Goal: Communication & Community: Share content

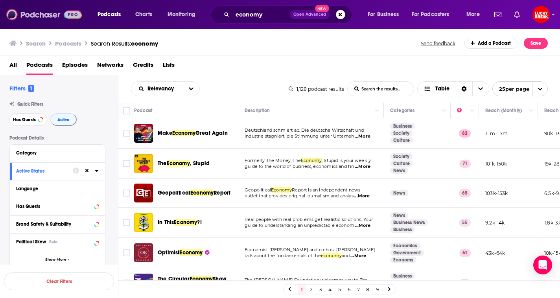
click at [43, 18] on img at bounding box center [44, 14] width 76 height 15
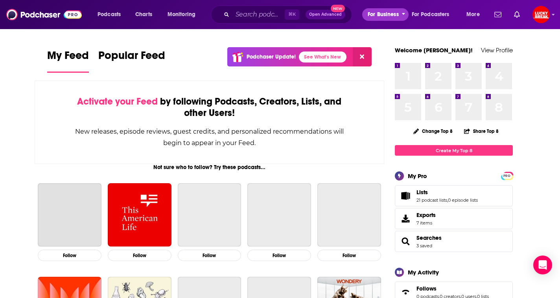
click at [380, 13] on span "For Business" at bounding box center [383, 14] width 31 height 11
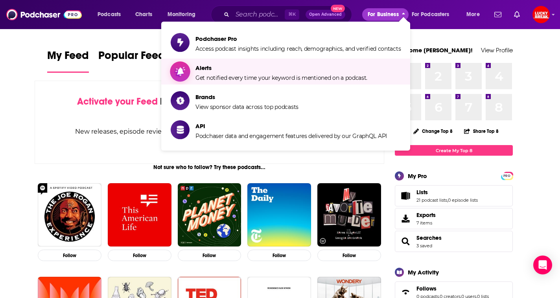
click at [247, 78] on span "Get notified every time your keyword is mentioned on a podcast." at bounding box center [282, 77] width 172 height 7
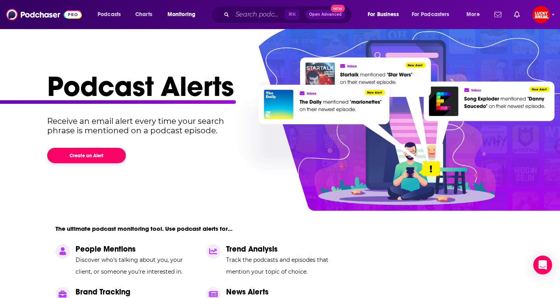
click at [99, 152] on button "Create an Alert" at bounding box center [86, 155] width 79 height 15
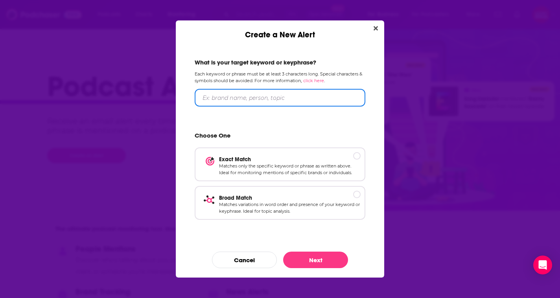
click at [228, 101] on input "Create a New Alert" at bounding box center [280, 98] width 171 height 18
click at [218, 96] on input "Ticketing" at bounding box center [280, 98] width 171 height 18
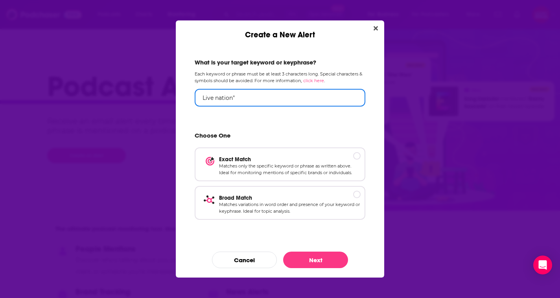
click at [203, 97] on input "Live nation"" at bounding box center [280, 98] width 171 height 18
click at [253, 99] on input ""Live nation"" at bounding box center [280, 98] width 171 height 18
drag, startPoint x: 253, startPoint y: 99, endPoint x: 175, endPoint y: 99, distance: 77.9
click at [175, 99] on div "Create a New Alert What is your target keyword or keyphrase? Each keyword or ph…" at bounding box center [280, 149] width 560 height 298
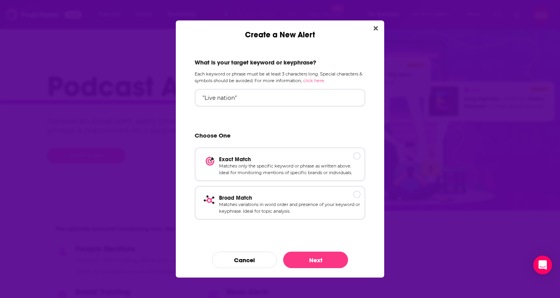
click at [321, 80] on link "click here" at bounding box center [313, 81] width 21 height 6
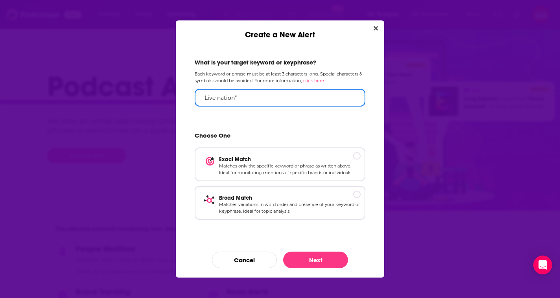
drag, startPoint x: 244, startPoint y: 96, endPoint x: 173, endPoint y: 96, distance: 71.2
click at [173, 96] on div "Create a New Alert What is your target keyword or keyphrase? Each keyword or ph…" at bounding box center [280, 149] width 560 height 298
type input """
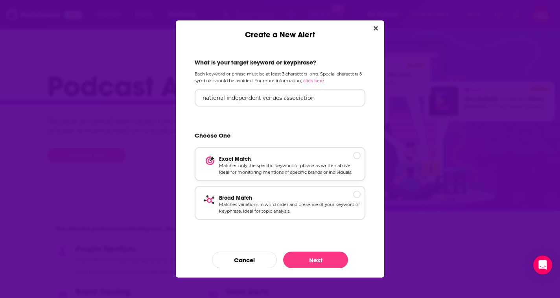
click at [348, 155] on div "Exact Match Matches only the specific keyword or phrase as written above. Ideal…" at bounding box center [280, 164] width 171 height 34
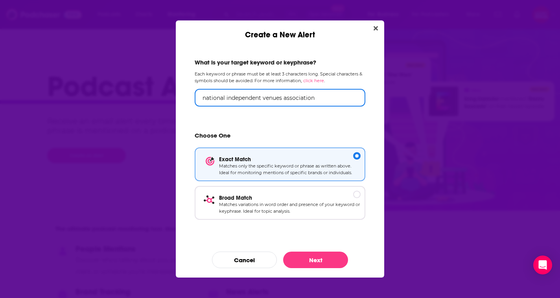
click at [283, 101] on input "national independent venues association" at bounding box center [280, 98] width 171 height 18
click at [283, 98] on input "national independent venues association" at bounding box center [280, 98] width 171 height 18
type input "national independent venue association"
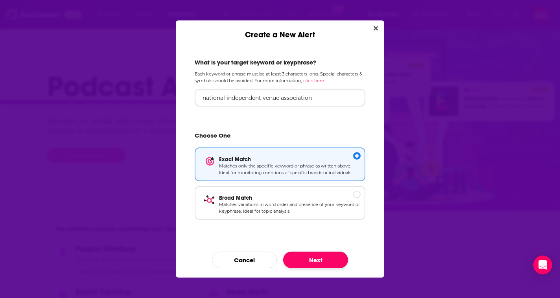
click at [304, 258] on button "Next" at bounding box center [315, 260] width 65 height 17
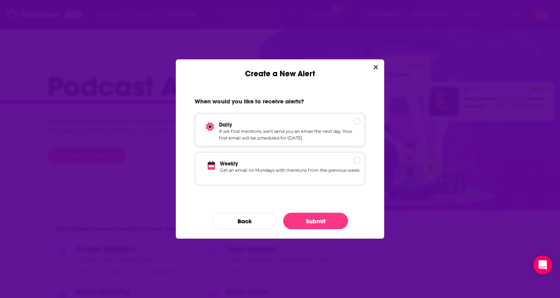
click at [350, 128] on p "Daily" at bounding box center [290, 125] width 142 height 7
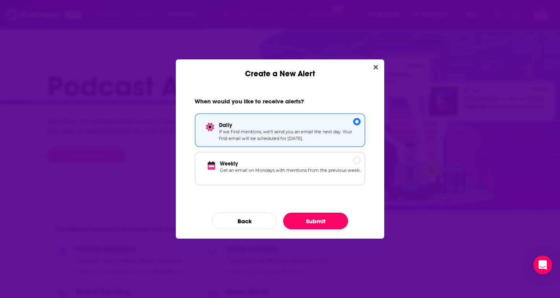
click at [315, 224] on button "Submit" at bounding box center [315, 221] width 65 height 17
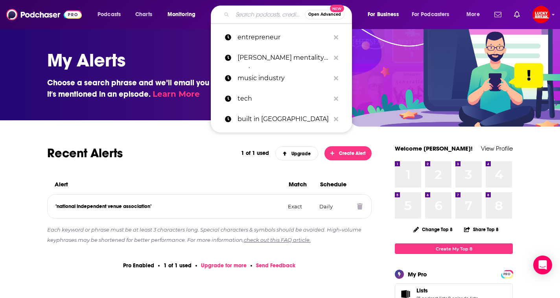
click at [253, 17] on input "Search podcasts, credits, & more..." at bounding box center [269, 14] width 72 height 13
click at [395, 18] on span "For Business" at bounding box center [383, 14] width 31 height 11
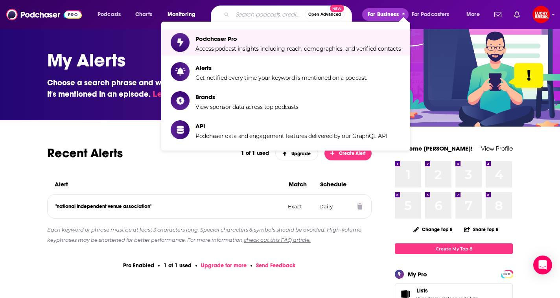
click at [248, 13] on input "Search podcasts, credits, & more..." at bounding box center [269, 14] width 72 height 13
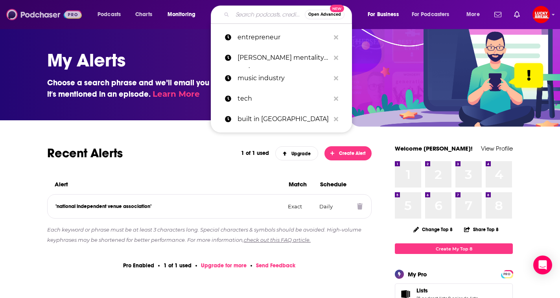
click at [41, 13] on img at bounding box center [44, 14] width 76 height 15
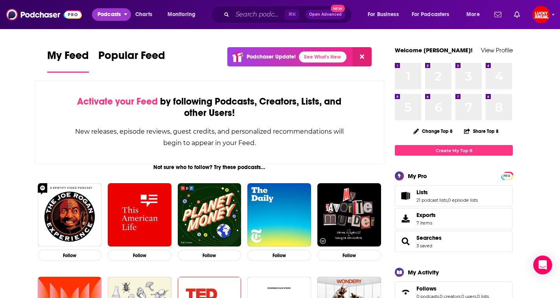
click at [115, 16] on span "Podcasts" at bounding box center [109, 14] width 23 height 11
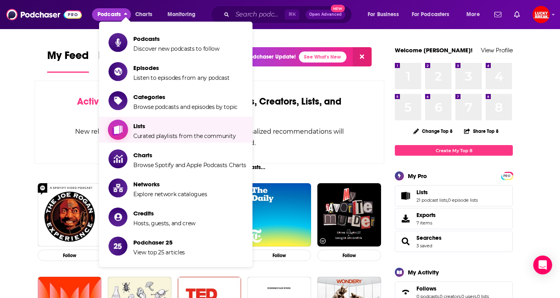
click at [151, 131] on span "Lists Curated playlists from the community" at bounding box center [184, 130] width 102 height 20
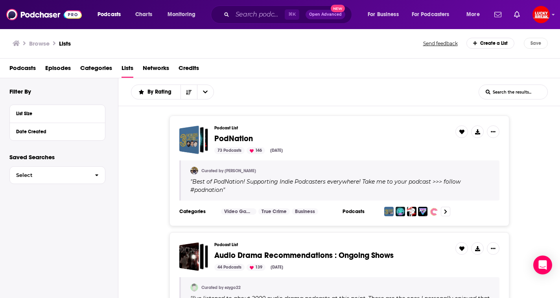
click at [501, 43] on div "Create a List" at bounding box center [491, 43] width 48 height 11
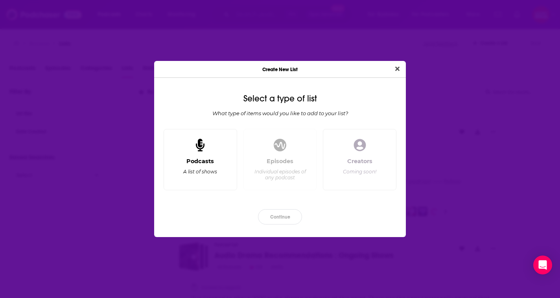
click at [209, 156] on div "Podcasts A list of shows" at bounding box center [201, 159] width 74 height 61
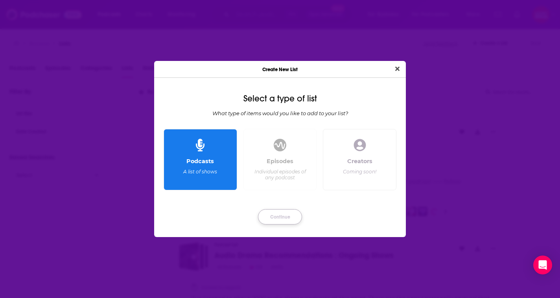
click at [274, 217] on button "Continue" at bounding box center [280, 216] width 44 height 15
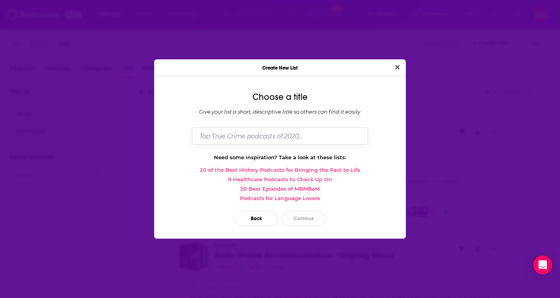
click at [281, 132] on input "Dialog" at bounding box center [280, 136] width 176 height 17
type input "MPact"
click at [301, 213] on button "Continue" at bounding box center [304, 218] width 44 height 15
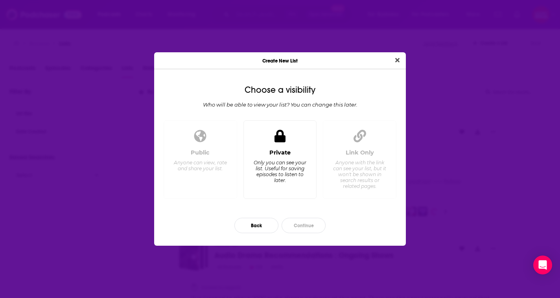
click at [294, 145] on div "Private Only you can see your list. Useful for saving episodes to listen to lat…" at bounding box center [281, 159] width 74 height 79
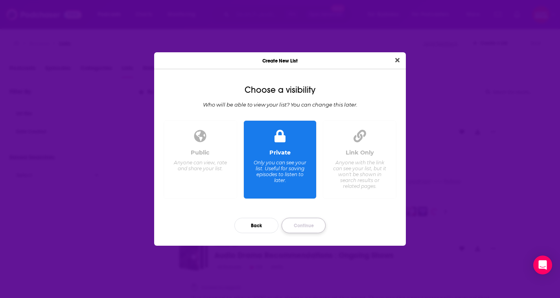
click at [306, 227] on button "Continue" at bounding box center [304, 225] width 44 height 15
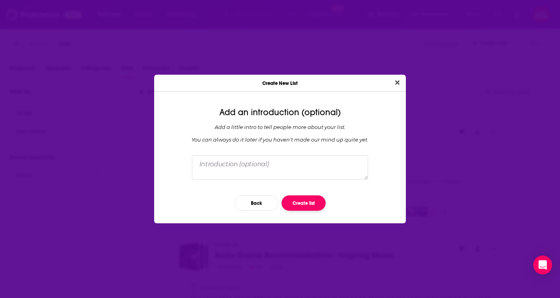
click at [309, 203] on button "Create list" at bounding box center [304, 203] width 44 height 15
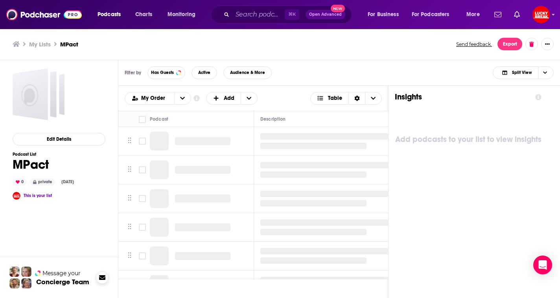
click at [100, 276] on icon at bounding box center [102, 278] width 6 height 5
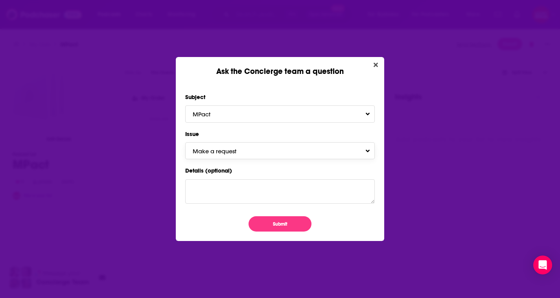
click at [259, 154] on button "Make a request" at bounding box center [280, 150] width 190 height 17
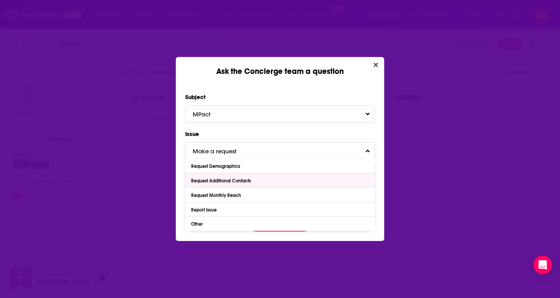
click at [248, 181] on div "Request Additional Contacts" at bounding box center [222, 181] width 62 height 6
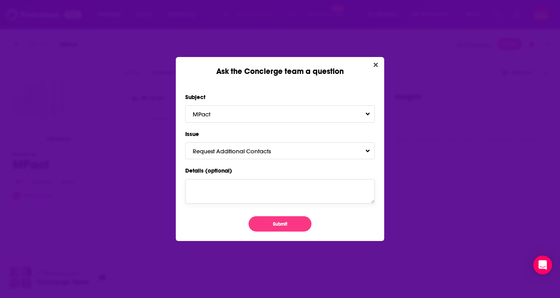
click at [237, 192] on textarea "Details (optional)" at bounding box center [280, 191] width 190 height 24
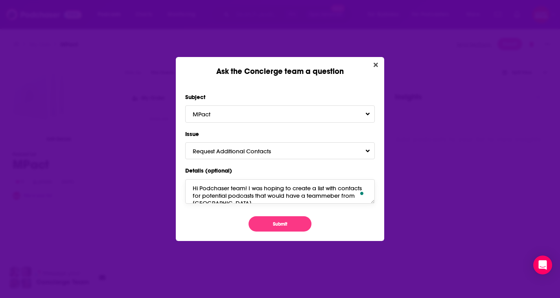
scroll to position [4, 0]
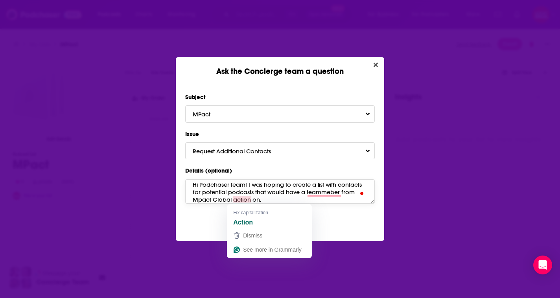
click at [237, 200] on textarea "Hi Podchaser team! I was hoping to create a list with contacts for potential po…" at bounding box center [280, 191] width 190 height 24
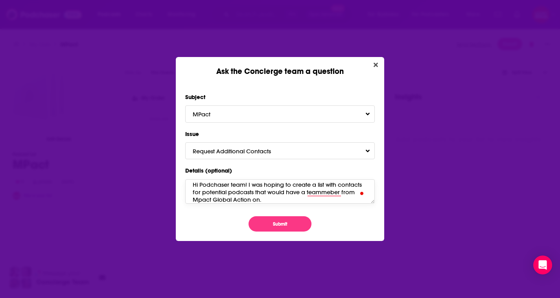
click at [272, 197] on textarea "Hi Podchaser team! I was hoping to create a list with contacts for potential po…" at bounding box center [280, 191] width 190 height 24
type textarea "Hi Podchaser team! I was hoping to create a list with contacts for potential po…"
click at [366, 109] on button "MPact" at bounding box center [280, 113] width 190 height 17
click at [289, 86] on div "Subject MPact Issue Request Additional Contacts Details (optional) Hi Podchaser…" at bounding box center [280, 158] width 209 height 165
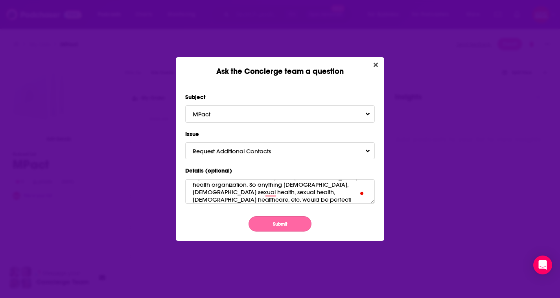
click at [283, 228] on button "Submit" at bounding box center [280, 223] width 63 height 15
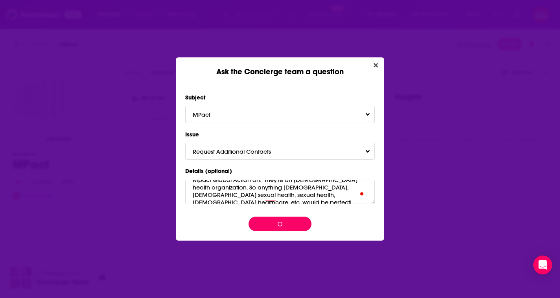
scroll to position [0, 0]
click at [375, 65] on icon "Close" at bounding box center [376, 65] width 4 height 4
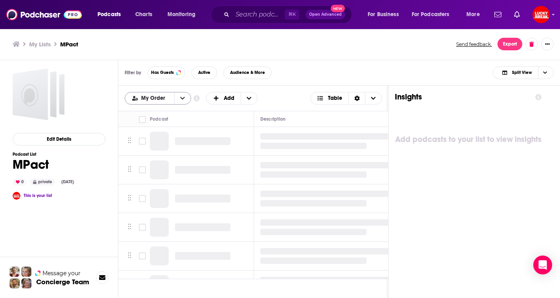
click at [174, 103] on button "open menu" at bounding box center [182, 98] width 17 height 12
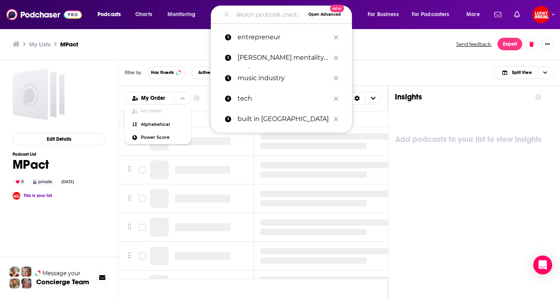
click at [243, 9] on input "Search podcasts, credits, & more..." at bounding box center [269, 14] width 72 height 13
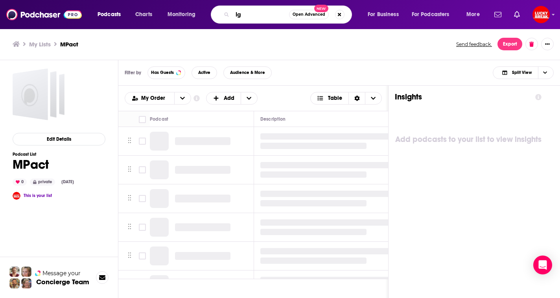
type input "l"
type input "h"
type input "[DEMOGRAPHIC_DATA] sex"
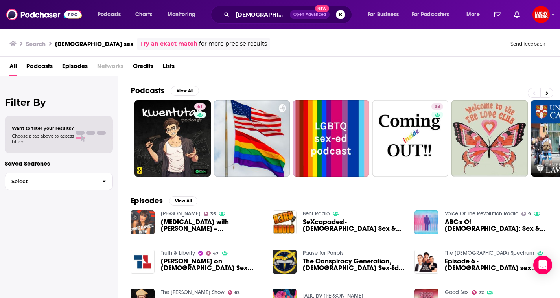
click at [186, 224] on span "[MEDICAL_DATA] with [PERSON_NAME] – [DEMOGRAPHIC_DATA] Sex Education" at bounding box center [212, 225] width 102 height 13
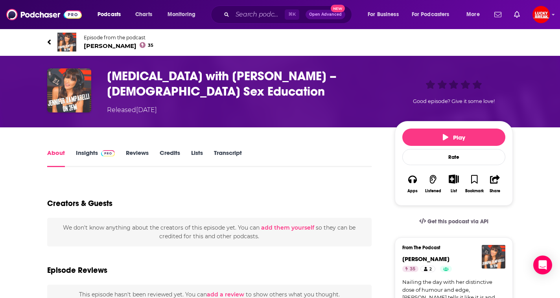
click at [77, 150] on link "Insights" at bounding box center [95, 158] width 39 height 18
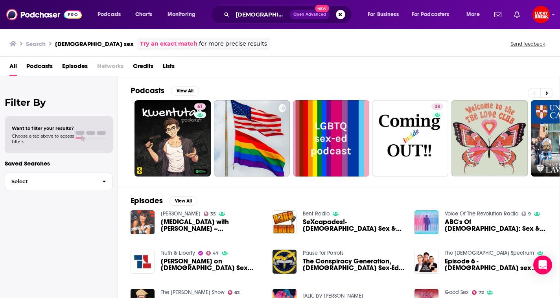
click at [42, 68] on span "Podcasts" at bounding box center [39, 68] width 26 height 16
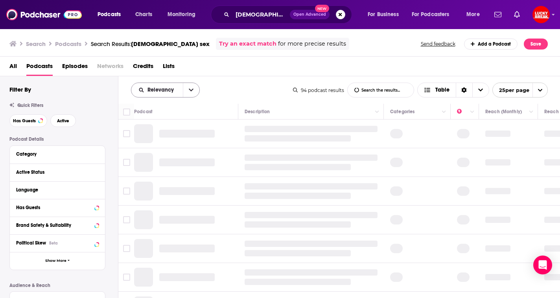
click at [189, 91] on icon "open menu" at bounding box center [191, 90] width 5 height 6
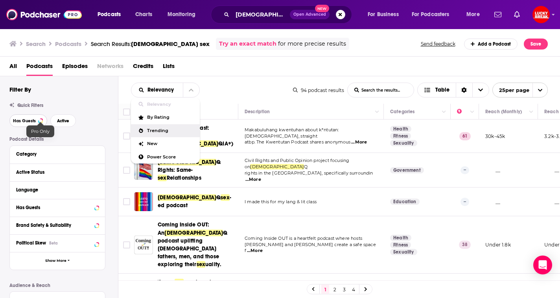
click at [34, 122] on span "Has Guests" at bounding box center [24, 121] width 23 height 4
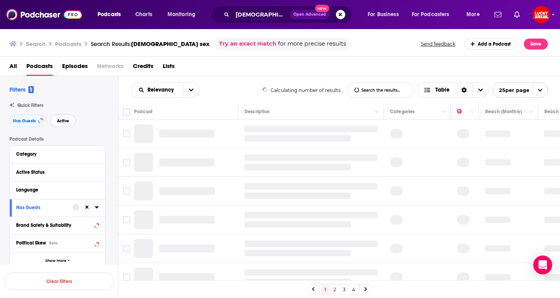
click at [72, 124] on button "Active" at bounding box center [63, 121] width 26 height 13
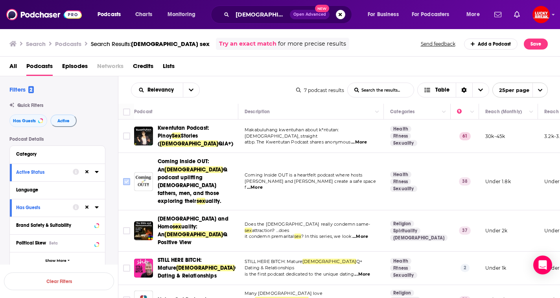
click at [129, 178] on input "Toggle select row" at bounding box center [126, 181] width 7 height 7
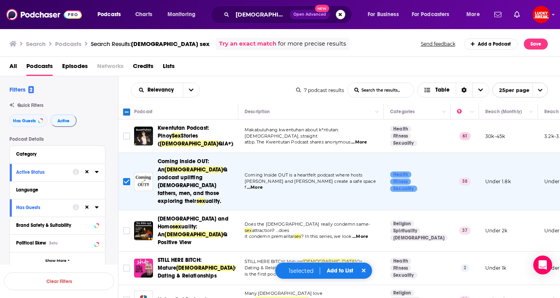
scroll to position [46, 0]
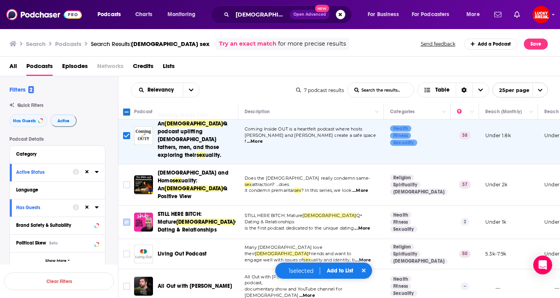
click at [127, 219] on input "Toggle select row" at bounding box center [126, 222] width 7 height 7
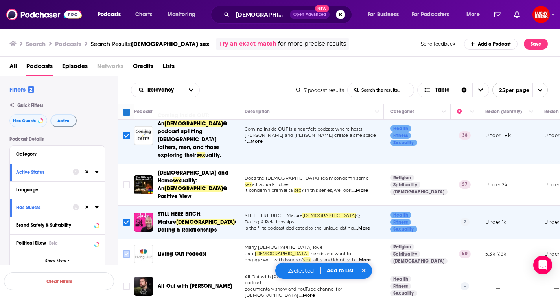
click at [128, 251] on input "Toggle select row" at bounding box center [126, 254] width 7 height 7
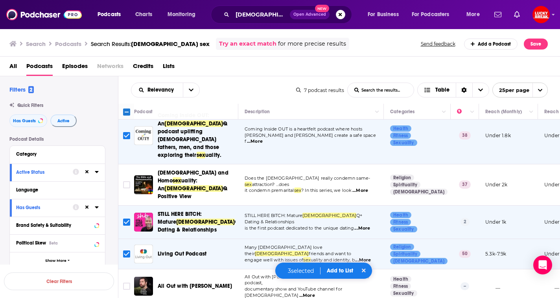
click at [338, 269] on button "Add to List" at bounding box center [340, 271] width 39 height 7
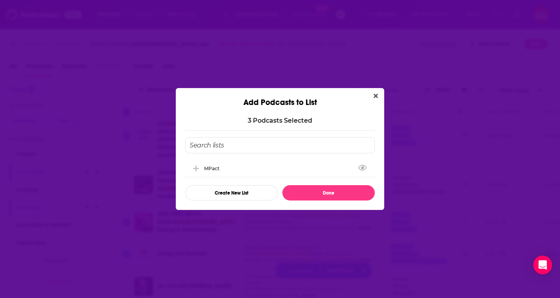
click at [251, 149] on input "Add Podcast To List" at bounding box center [280, 145] width 190 height 16
click at [232, 165] on div "MPact" at bounding box center [280, 167] width 190 height 17
click at [318, 197] on button "Done" at bounding box center [329, 192] width 92 height 15
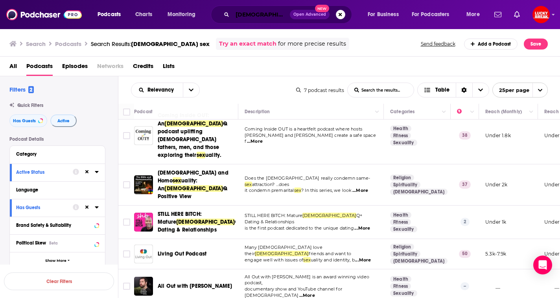
click at [241, 13] on input "[DEMOGRAPHIC_DATA] sex" at bounding box center [261, 14] width 57 height 13
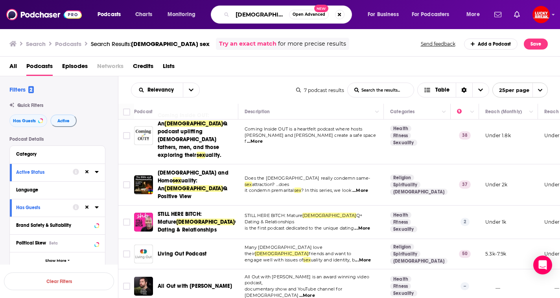
click at [241, 13] on input "[DEMOGRAPHIC_DATA] sex" at bounding box center [261, 14] width 57 height 13
click at [248, 15] on input "sex" at bounding box center [261, 14] width 57 height 13
type input "sexual health"
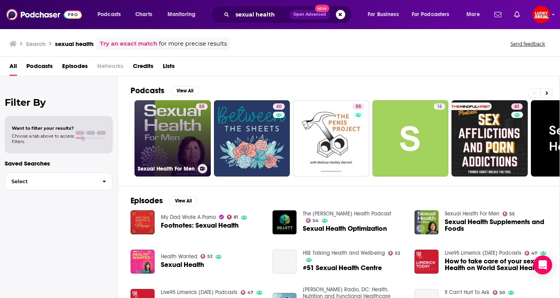
click at [179, 114] on link "55 Sexual Health For Men" at bounding box center [173, 138] width 76 height 76
click at [183, 126] on link "55 Sexual Health For Men" at bounding box center [173, 138] width 76 height 76
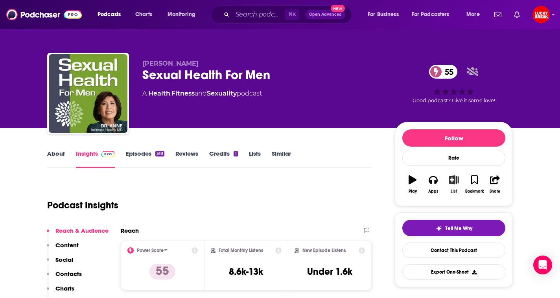
click at [457, 178] on icon "button" at bounding box center [454, 180] width 10 height 9
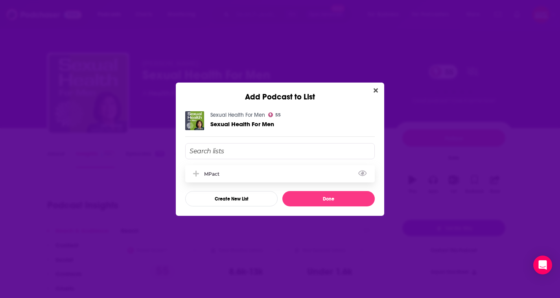
click at [255, 172] on div "MPact" at bounding box center [280, 173] width 190 height 17
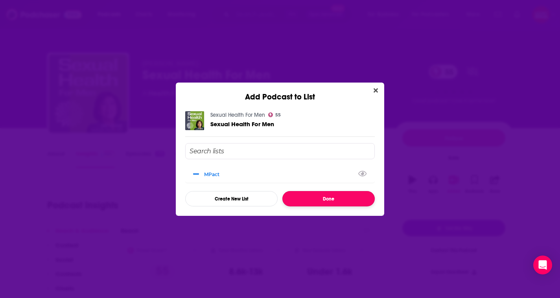
click at [330, 202] on button "Done" at bounding box center [329, 198] width 92 height 15
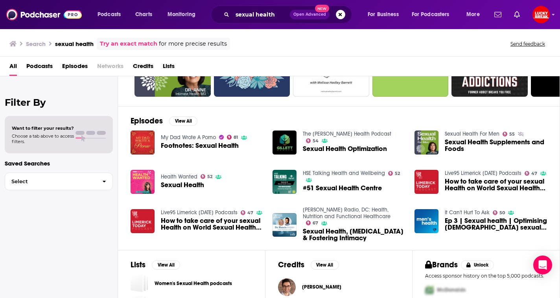
scroll to position [91, 0]
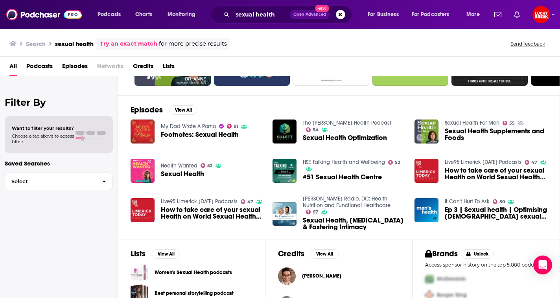
click at [45, 69] on span "Podcasts" at bounding box center [39, 68] width 26 height 16
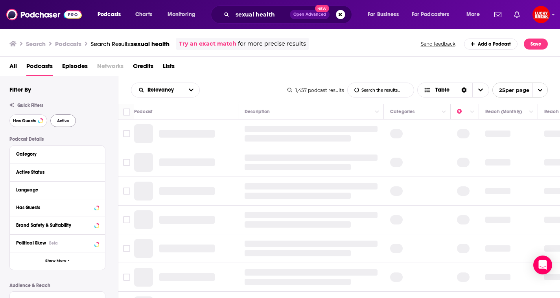
click at [36, 124] on button "Has Guests" at bounding box center [28, 121] width 38 height 13
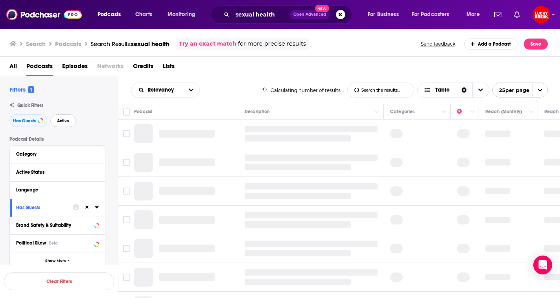
click at [72, 124] on button "Active" at bounding box center [63, 121] width 26 height 13
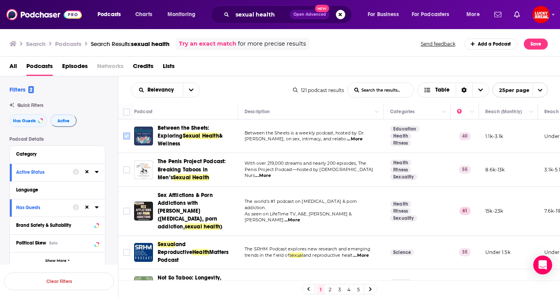
click at [125, 135] on input "Toggle select row" at bounding box center [126, 136] width 7 height 7
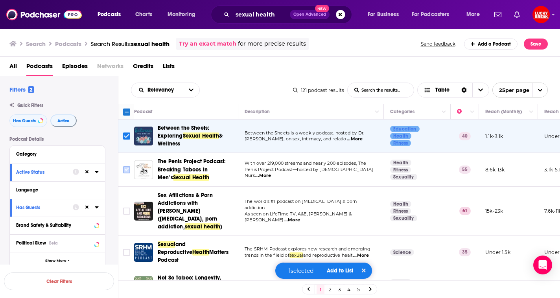
click at [122, 166] on icon "Toggle select row" at bounding box center [126, 169] width 9 height 9
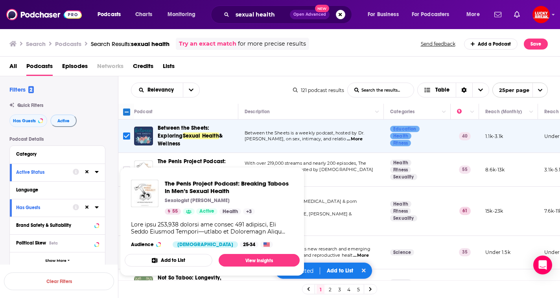
click at [126, 165] on span "The Penis Project Podcast: Breaking Taboos in Men’s Sexual Health Sexologist [P…" at bounding box center [212, 222] width 185 height 118
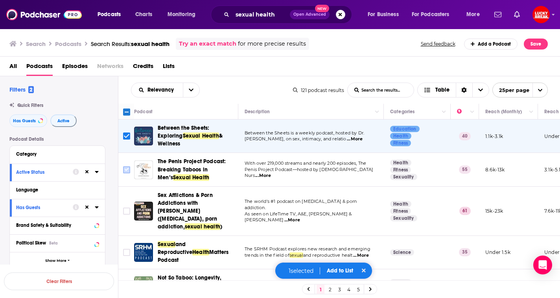
click at [126, 166] on input "Toggle select row" at bounding box center [126, 169] width 7 height 7
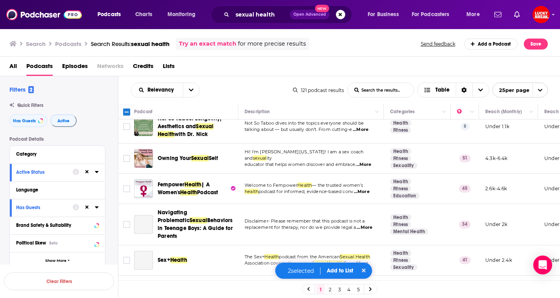
scroll to position [194, 0]
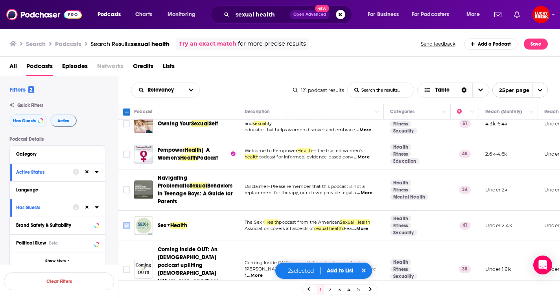
click at [126, 222] on input "Toggle select row" at bounding box center [126, 225] width 7 height 7
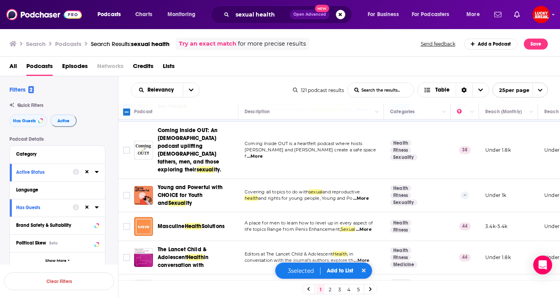
scroll to position [316, 0]
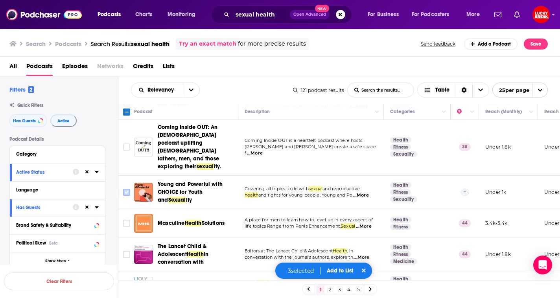
click at [128, 189] on input "Toggle select row" at bounding box center [126, 192] width 7 height 7
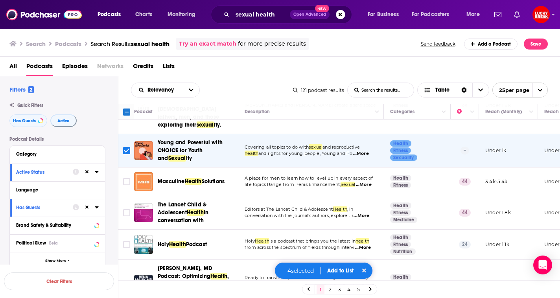
scroll to position [359, 0]
click at [126, 178] on input "Toggle select row" at bounding box center [126, 181] width 7 height 7
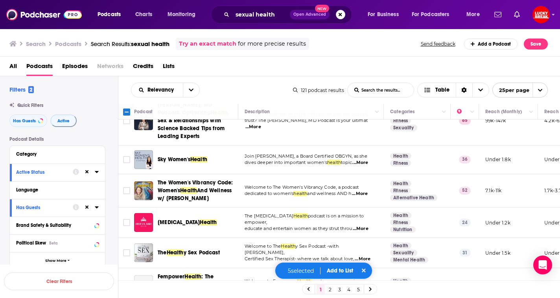
scroll to position [523, 0]
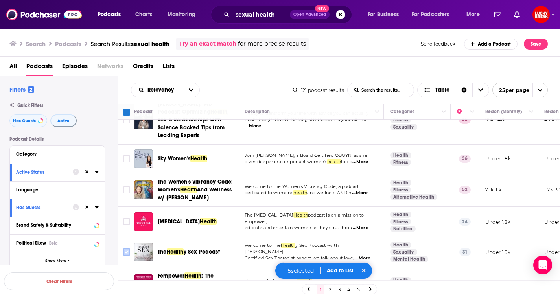
click at [125, 249] on input "Toggle select row" at bounding box center [126, 252] width 7 height 7
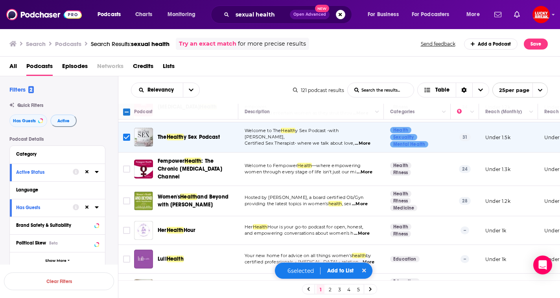
scroll to position [645, 0]
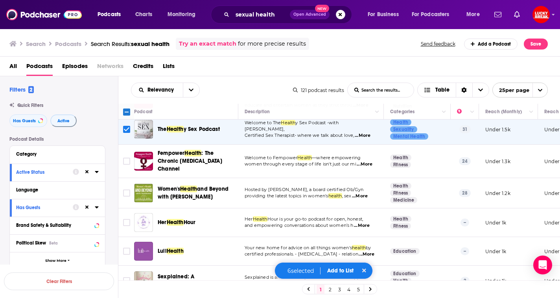
click at [348, 273] on button "Add to List" at bounding box center [340, 271] width 39 height 7
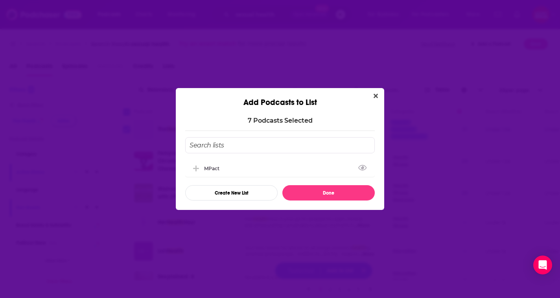
click at [218, 159] on div "MPact Create New List Done" at bounding box center [280, 168] width 190 height 63
click at [218, 163] on div "MPact" at bounding box center [280, 167] width 190 height 17
click at [326, 207] on div "7 Podcast s Selected MPact Create New List Done" at bounding box center [280, 158] width 209 height 103
click at [332, 195] on button "Done" at bounding box center [329, 192] width 92 height 15
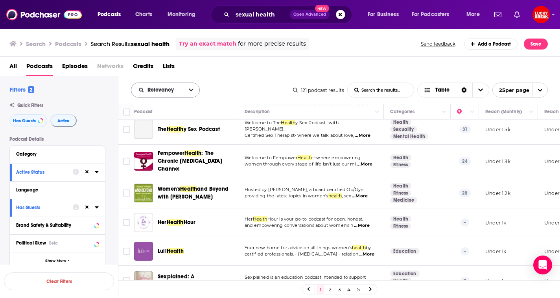
click at [190, 87] on button "open menu" at bounding box center [191, 90] width 17 height 14
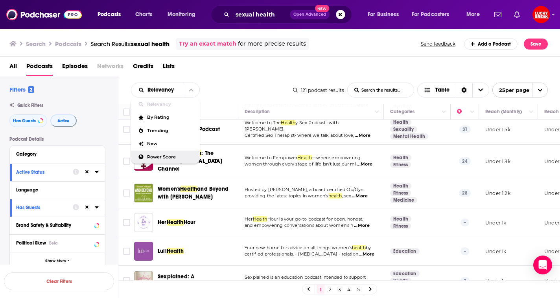
click at [166, 153] on div "Power Score" at bounding box center [165, 157] width 69 height 13
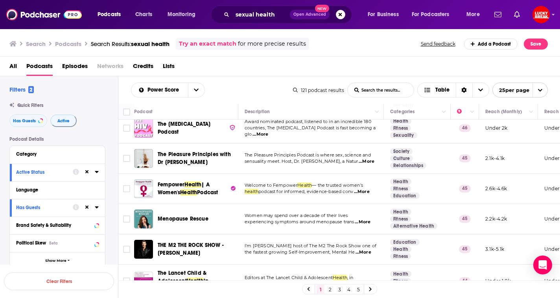
scroll to position [0, 0]
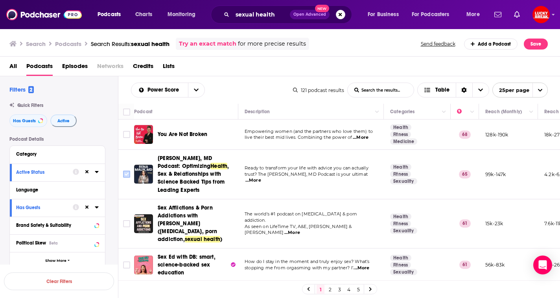
click at [128, 173] on input "Toggle select row" at bounding box center [126, 174] width 7 height 7
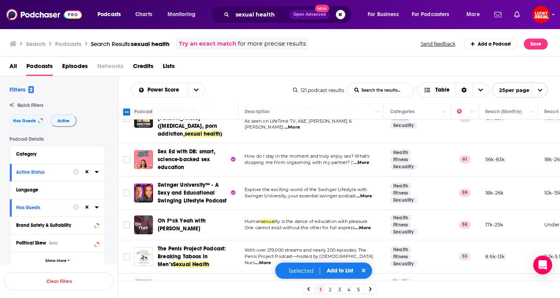
scroll to position [113, 0]
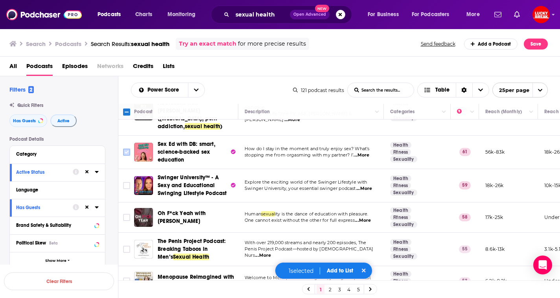
click at [127, 149] on input "Toggle select row" at bounding box center [126, 152] width 7 height 7
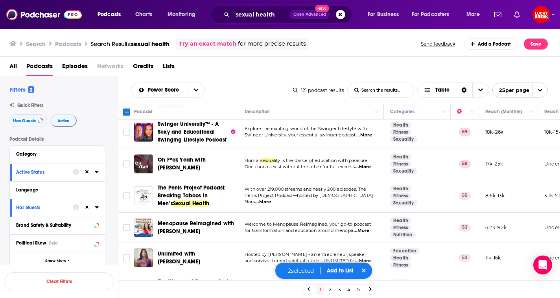
scroll to position [171, 0]
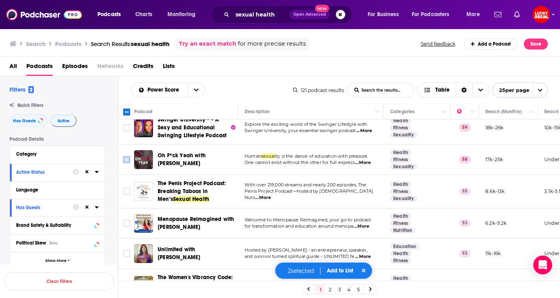
click at [126, 156] on input "Toggle select row" at bounding box center [126, 159] width 7 height 7
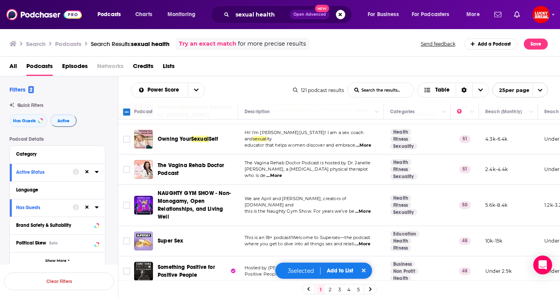
scroll to position [381, 0]
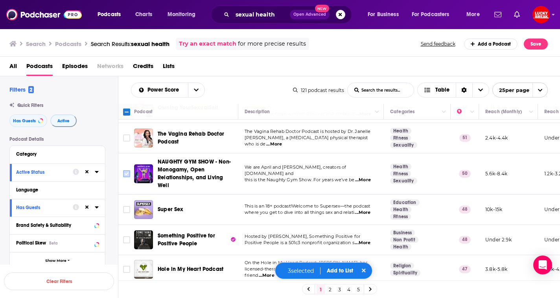
click at [129, 170] on input "Toggle select row" at bounding box center [126, 173] width 7 height 7
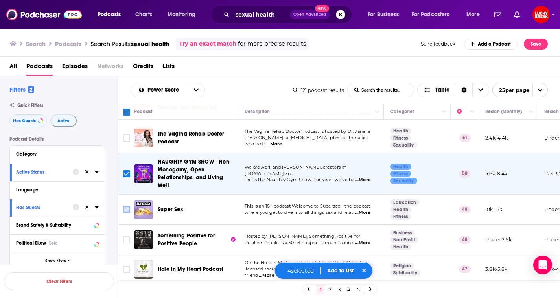
click at [128, 206] on input "Toggle select row" at bounding box center [126, 209] width 7 height 7
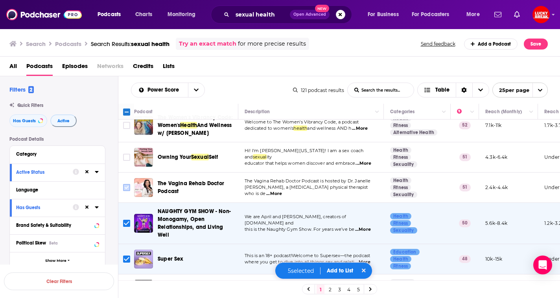
scroll to position [331, 0]
click at [123, 154] on input "Toggle select row" at bounding box center [126, 157] width 7 height 7
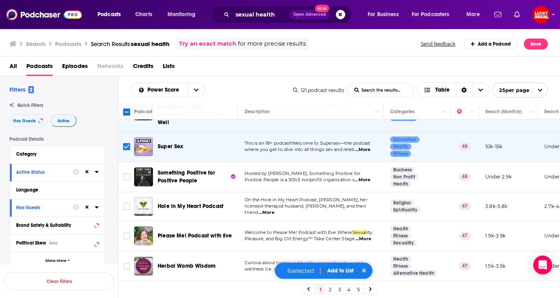
scroll to position [444, 0]
click at [128, 173] on input "Toggle select row" at bounding box center [126, 176] width 7 height 7
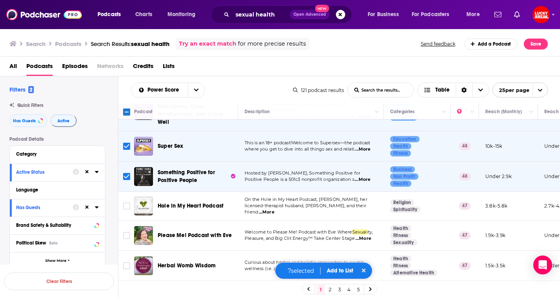
click at [275, 209] on span "...More" at bounding box center [267, 212] width 16 height 6
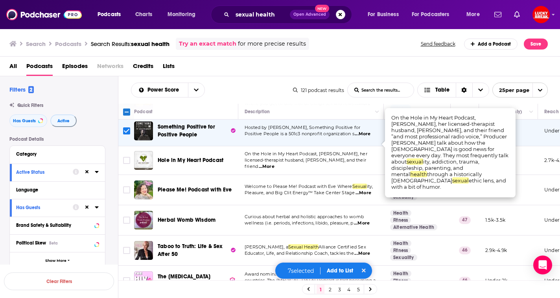
scroll to position [493, 0]
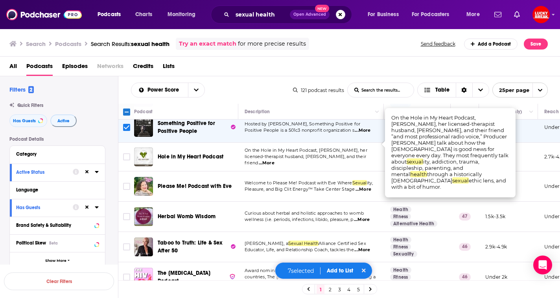
click at [241, 172] on td "Welcome to Please Me! Podcast with Eve Where Sexual ity, Pleasure, and Big Clit…" at bounding box center [312, 187] width 146 height 30
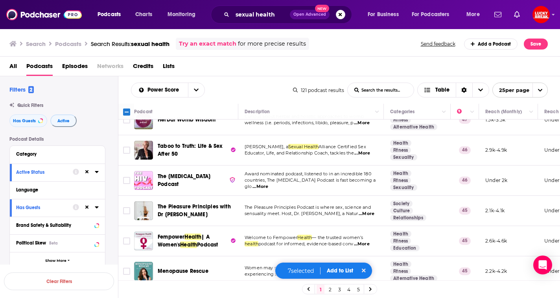
scroll to position [591, 0]
click at [127, 146] on input "Toggle select row" at bounding box center [126, 149] width 7 height 7
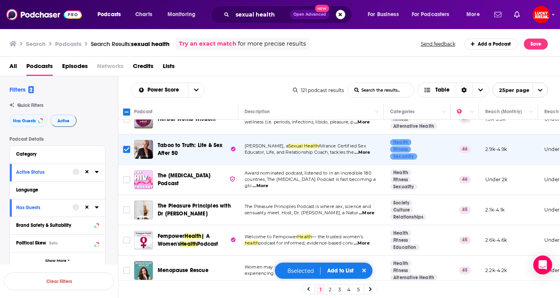
click at [368, 150] on span "...More" at bounding box center [363, 153] width 16 height 6
click at [282, 195] on td "The Pleasure Principles Podcast is where sex, science and sensuality meet. Host…" at bounding box center [312, 210] width 146 height 30
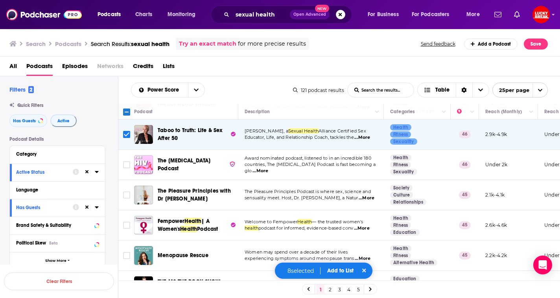
scroll to position [610, 0]
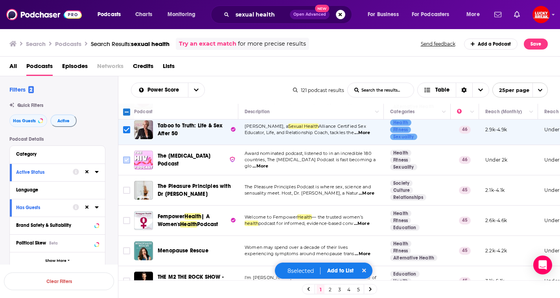
click at [126, 157] on input "Toggle select row" at bounding box center [126, 160] width 7 height 7
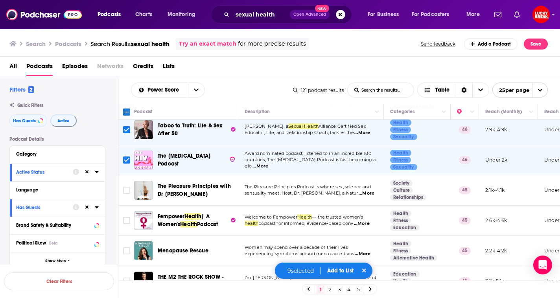
click at [371, 151] on p "Award nominated podcast, listened to in an incredible 180" at bounding box center [311, 154] width 133 height 6
click at [372, 157] on p "countries, The [MEDICAL_DATA] Podcast is fast becoming a glo ...More" at bounding box center [311, 163] width 133 height 13
click at [268, 163] on span "...More" at bounding box center [261, 166] width 16 height 6
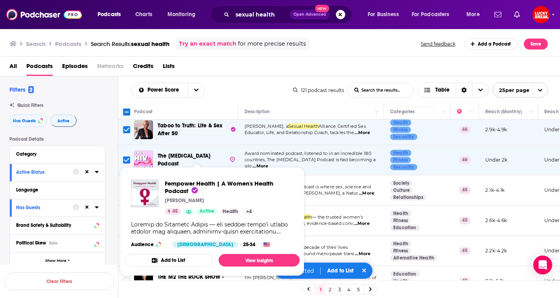
click at [244, 203] on div "[PERSON_NAME]" at bounding box center [229, 201] width 129 height 6
click at [302, 166] on span "Fempower Health | A Women's Health Podcast [PERSON_NAME] 45 Active Health + 4 A…" at bounding box center [212, 222] width 185 height 118
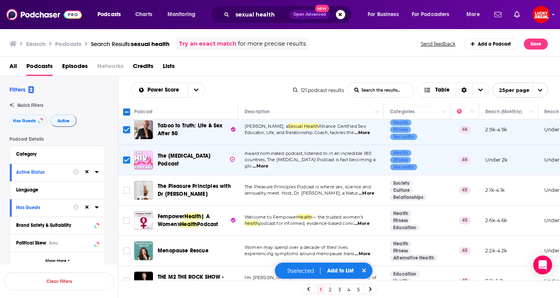
click at [342, 270] on button "Add to List" at bounding box center [340, 271] width 39 height 7
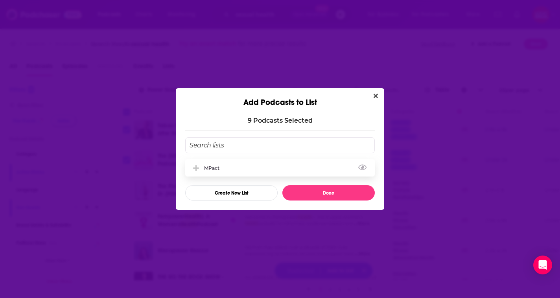
click at [222, 166] on div "MPact" at bounding box center [214, 168] width 20 height 6
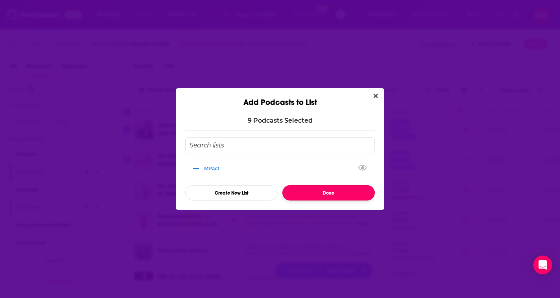
click at [318, 195] on button "Done" at bounding box center [329, 192] width 92 height 15
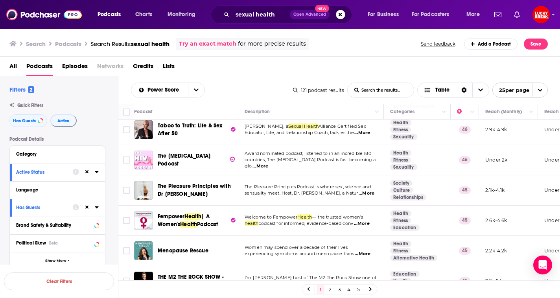
click at [142, 151] on img "The HIV Podcast" at bounding box center [143, 160] width 19 height 19
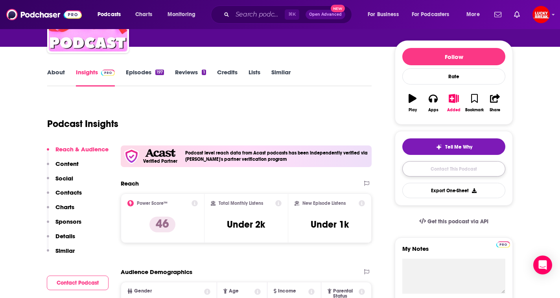
click at [442, 168] on link "Contact This Podcast" at bounding box center [454, 168] width 103 height 15
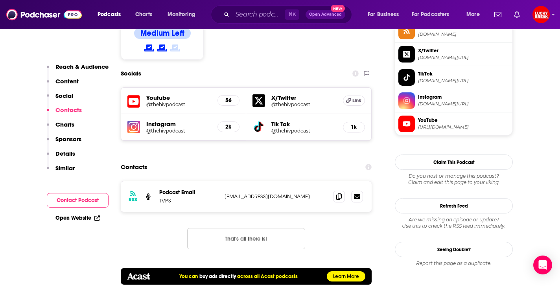
scroll to position [580, 0]
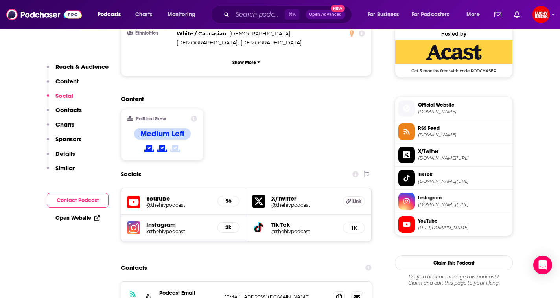
click at [168, 221] on h5 "Instagram" at bounding box center [178, 224] width 65 height 7
click at [135, 222] on img at bounding box center [134, 228] width 13 height 13
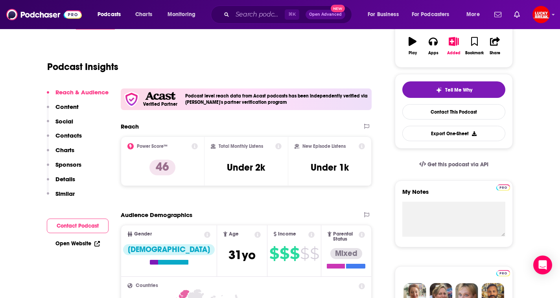
scroll to position [0, 0]
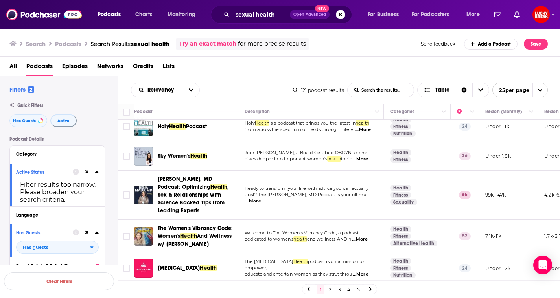
scroll to position [645, 0]
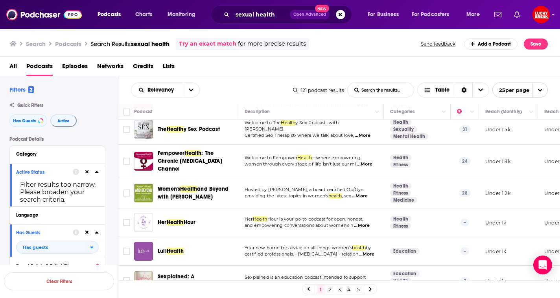
click at [332, 290] on link "2" at bounding box center [330, 289] width 8 height 9
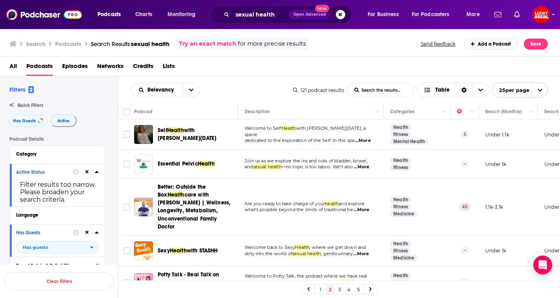
click at [368, 140] on span "...More" at bounding box center [363, 141] width 16 height 6
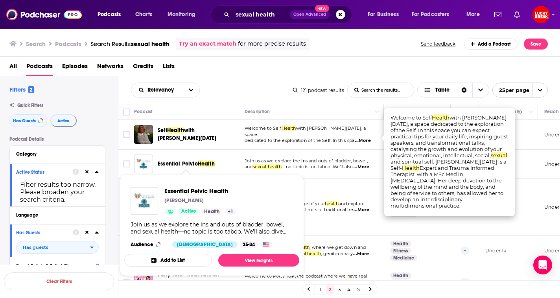
click at [266, 165] on p "and sexual health —no topic is too taboo. We’ll also ...More" at bounding box center [311, 167] width 133 height 6
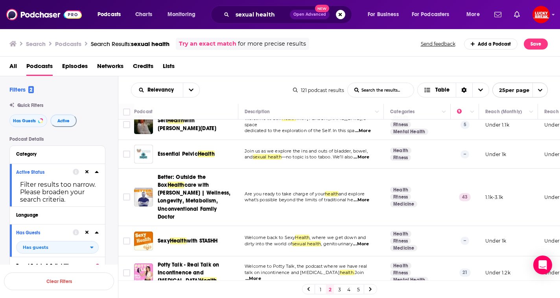
scroll to position [15, 0]
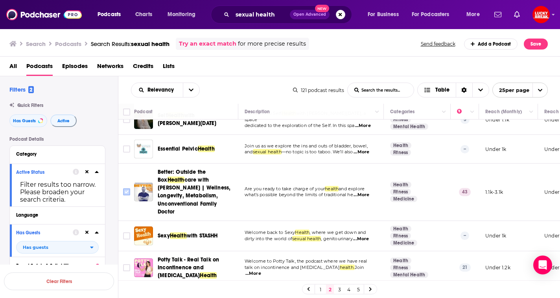
click at [127, 189] on input "Toggle select row" at bounding box center [126, 192] width 7 height 7
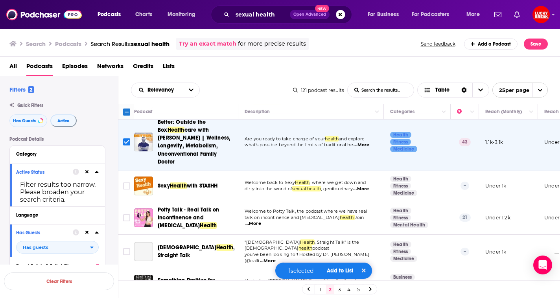
scroll to position [65, 0]
click at [128, 139] on input "Toggle select row" at bounding box center [126, 141] width 7 height 7
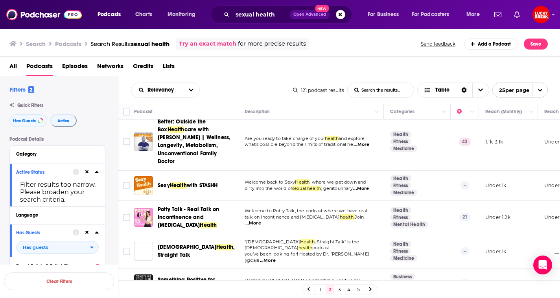
scroll to position [98, 0]
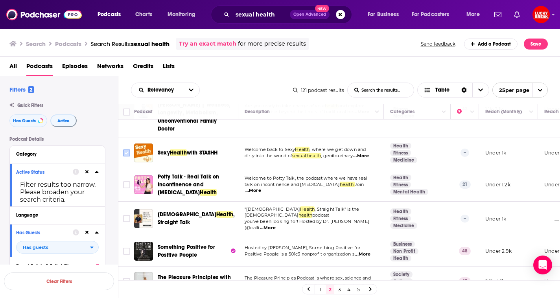
click at [126, 150] on input "Toggle select row" at bounding box center [126, 153] width 7 height 7
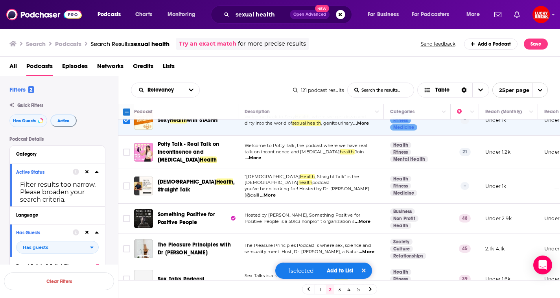
scroll to position [141, 0]
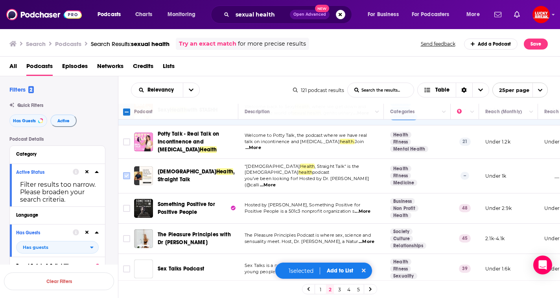
click at [125, 172] on input "Toggle select row" at bounding box center [126, 175] width 7 height 7
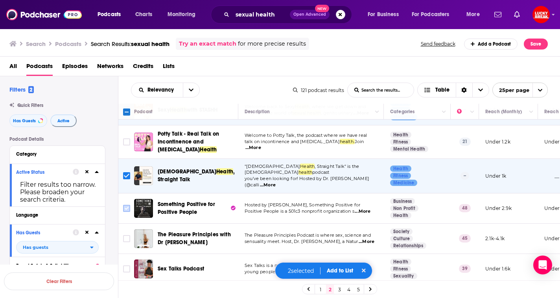
click at [130, 205] on input "Toggle select row" at bounding box center [126, 208] width 7 height 7
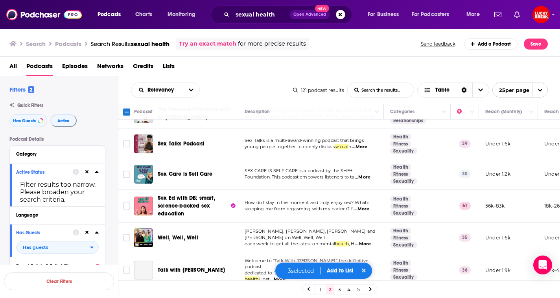
scroll to position [268, 0]
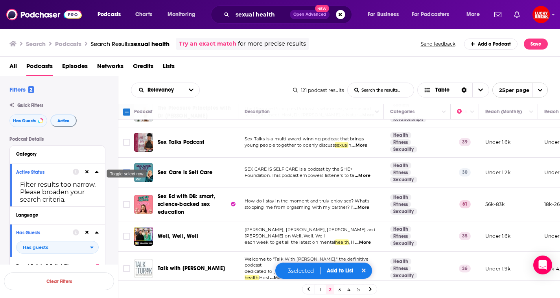
click at [128, 169] on input "Toggle select row" at bounding box center [126, 172] width 7 height 7
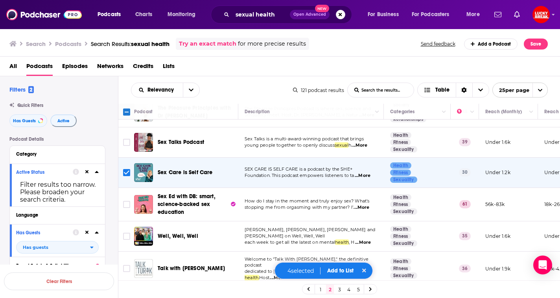
click at [371, 173] on span "...More" at bounding box center [363, 176] width 16 height 6
click at [257, 172] on td "SEX CARE IS SELF CARE is a podcast by the SHE+ Foundation. This podcast empower…" at bounding box center [312, 173] width 146 height 30
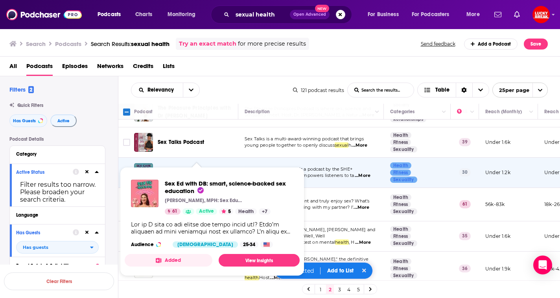
scroll to position [322, 0]
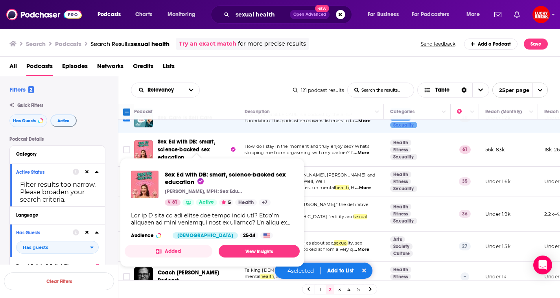
click at [345, 211] on td "Welcome to "Talk With [PERSON_NAME]," the definitive podcast dedicated to [DEMO…" at bounding box center [312, 214] width 146 height 35
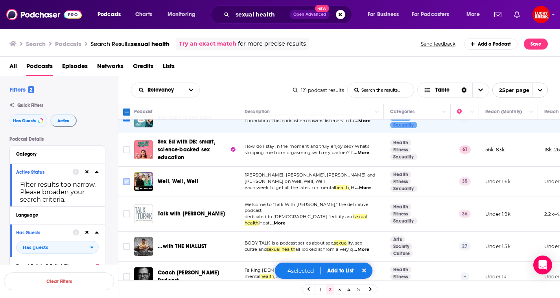
click at [122, 177] on icon "Toggle select row" at bounding box center [126, 181] width 9 height 9
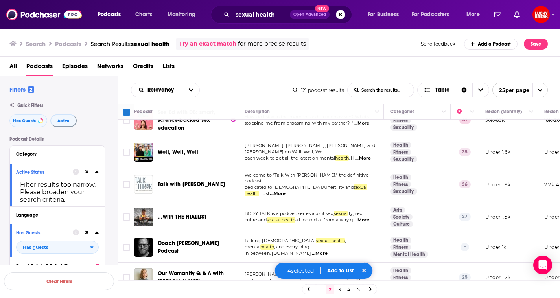
scroll to position [360, 0]
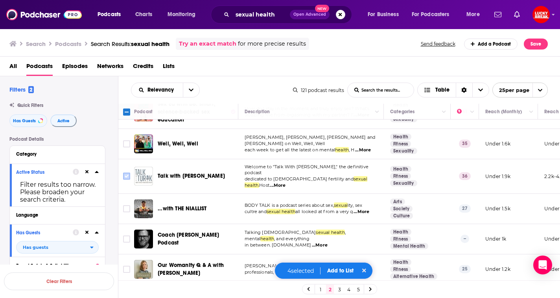
click at [124, 173] on input "Toggle select row" at bounding box center [126, 176] width 7 height 7
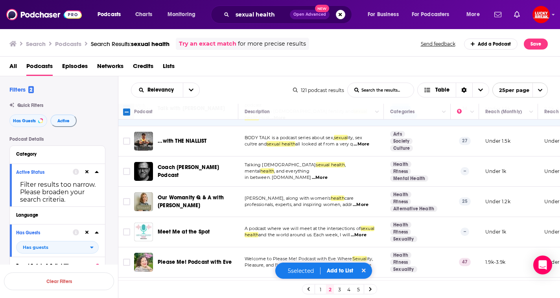
scroll to position [429, 0]
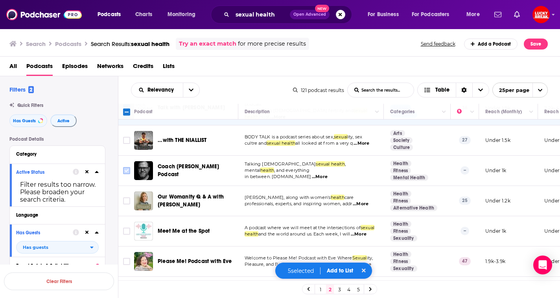
click at [128, 167] on input "Toggle select row" at bounding box center [126, 170] width 7 height 7
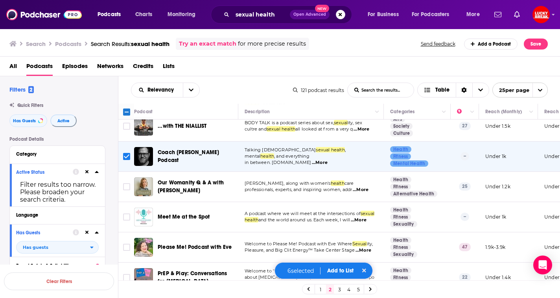
scroll to position [474, 0]
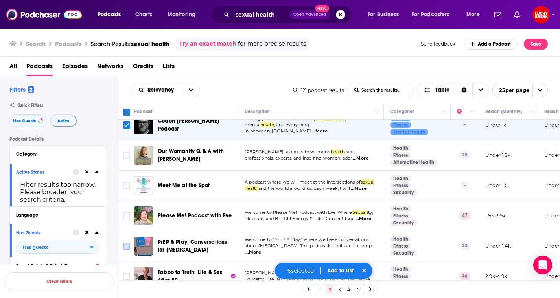
click at [124, 243] on input "Toggle select row" at bounding box center [126, 246] width 7 height 7
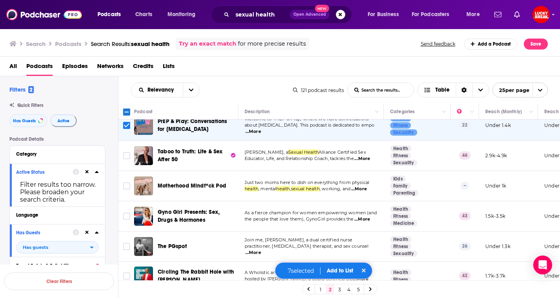
scroll to position [617, 0]
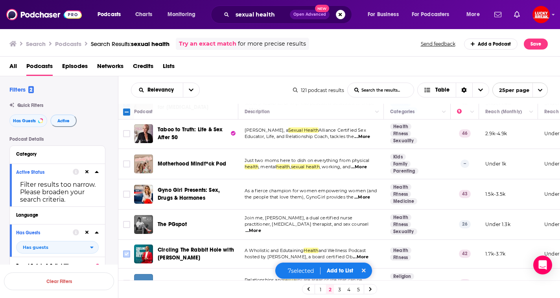
click at [129, 251] on input "Toggle select row" at bounding box center [126, 254] width 7 height 7
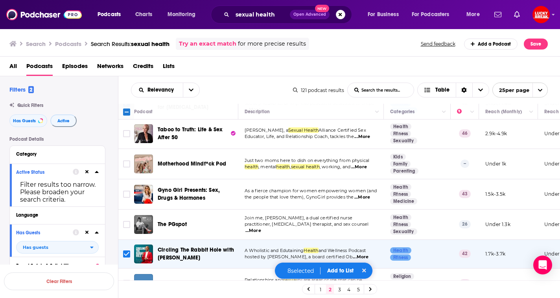
click at [344, 271] on button "Add to List" at bounding box center [340, 271] width 39 height 7
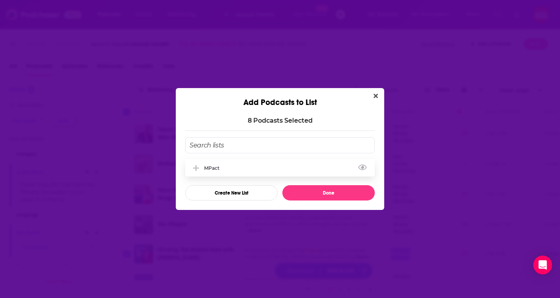
click at [237, 160] on div "MPact" at bounding box center [280, 167] width 190 height 17
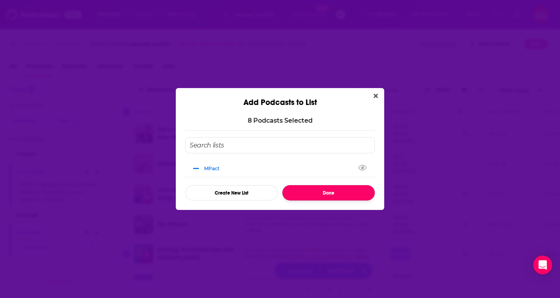
click at [319, 198] on button "Done" at bounding box center [329, 192] width 92 height 15
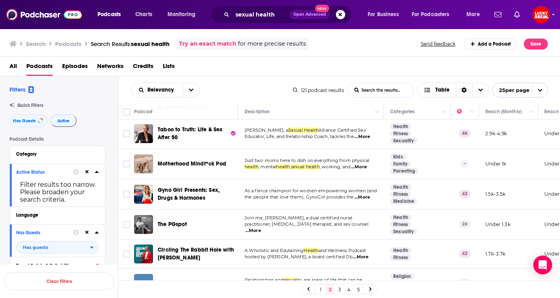
click at [341, 289] on link "3" at bounding box center [340, 289] width 8 height 9
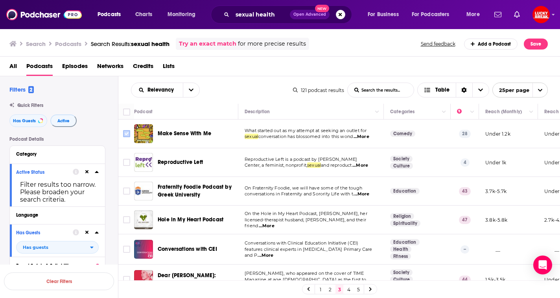
click at [124, 133] on input "Toggle select row" at bounding box center [126, 133] width 7 height 7
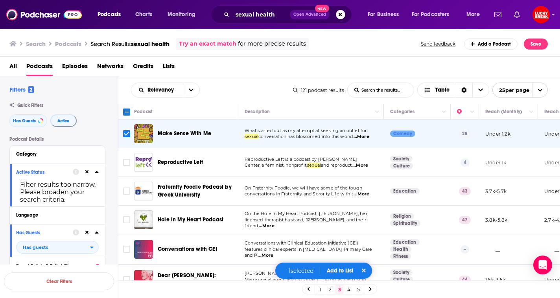
scroll to position [44, 0]
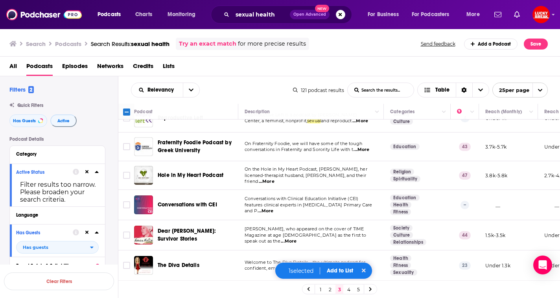
click at [365, 121] on span "...More" at bounding box center [361, 121] width 16 height 6
click at [298, 150] on span "conversations in Fraternity and Sorority Life with t" at bounding box center [299, 150] width 109 height 6
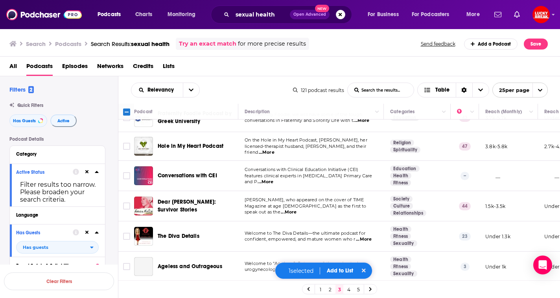
scroll to position [74, 0]
click at [125, 178] on input "Toggle select row" at bounding box center [126, 175] width 7 height 7
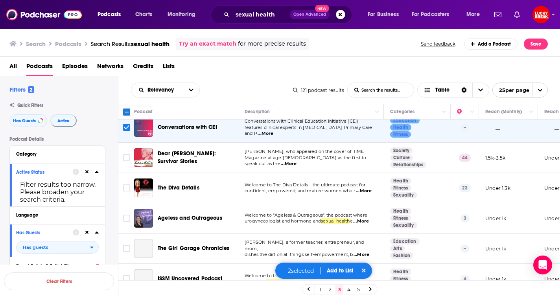
scroll to position [122, 0]
click at [297, 162] on span "...More" at bounding box center [289, 164] width 16 height 6
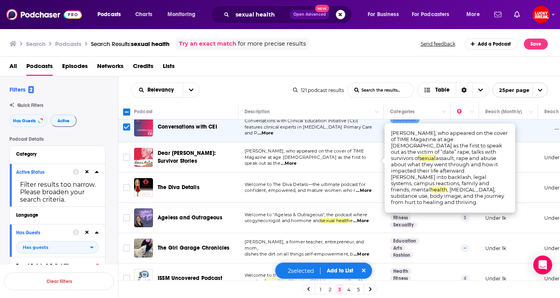
click at [257, 170] on td "[PERSON_NAME], who appeared on the cover of TIME Magazine at age [DEMOGRAPHIC_D…" at bounding box center [312, 157] width 146 height 30
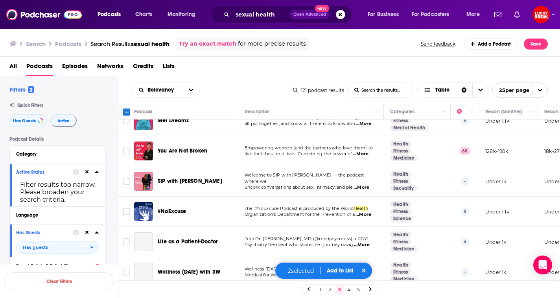
scroll to position [311, 0]
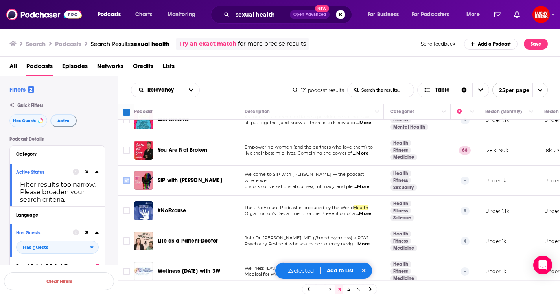
click at [130, 182] on icon "Toggle select row" at bounding box center [126, 180] width 9 height 9
click at [369, 184] on span "...More" at bounding box center [362, 187] width 16 height 6
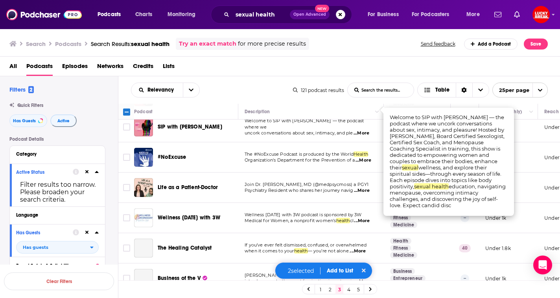
scroll to position [388, 0]
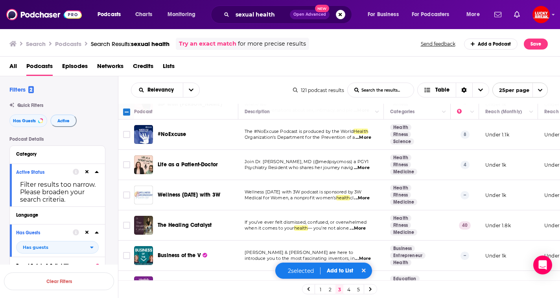
click at [162, 133] on span "#NoExcuse" at bounding box center [172, 134] width 29 height 7
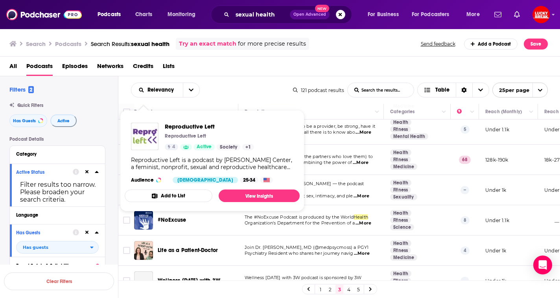
scroll to position [302, 0]
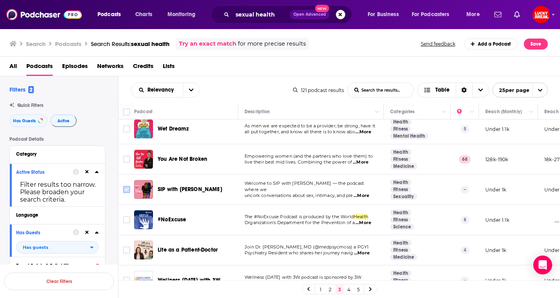
click at [127, 187] on input "Toggle select row" at bounding box center [126, 189] width 7 height 7
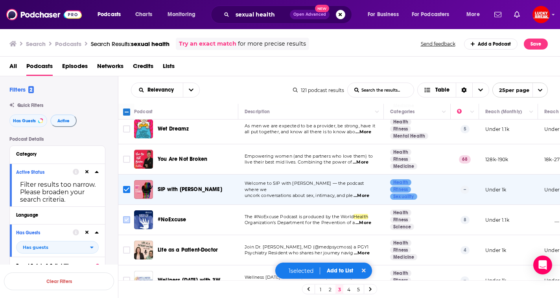
click at [124, 218] on input "Toggle select row" at bounding box center [126, 219] width 7 height 7
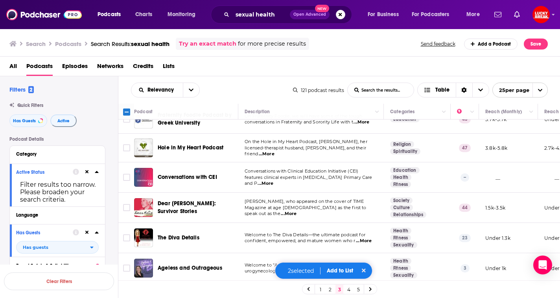
scroll to position [0, 0]
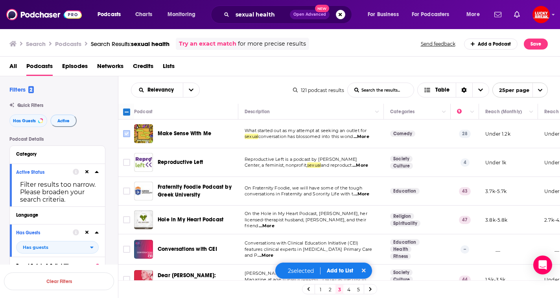
click at [129, 134] on input "Toggle select row" at bounding box center [126, 133] width 7 height 7
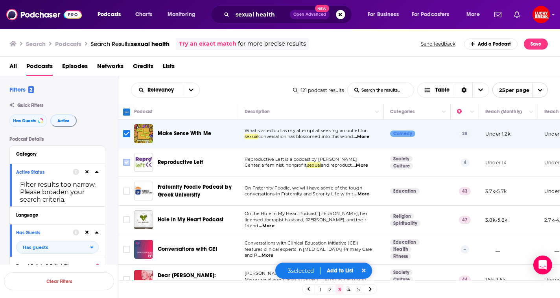
click at [125, 160] on input "Toggle select row" at bounding box center [126, 162] width 7 height 7
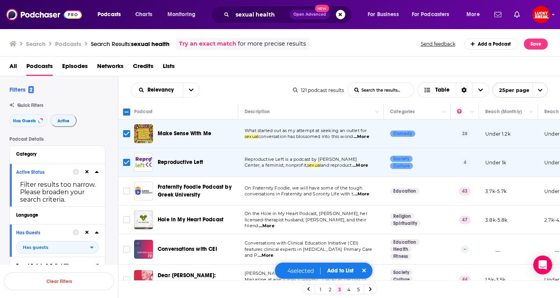
scroll to position [80, 0]
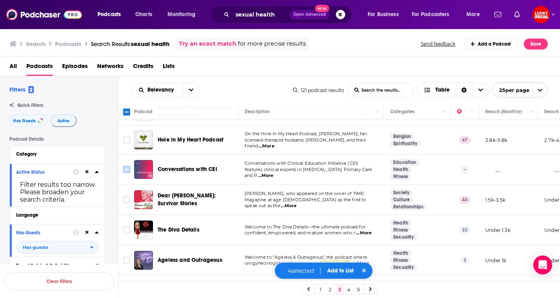
click at [124, 170] on input "Toggle select row" at bounding box center [126, 169] width 7 height 7
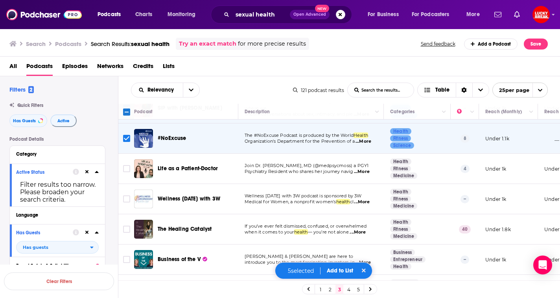
scroll to position [435, 0]
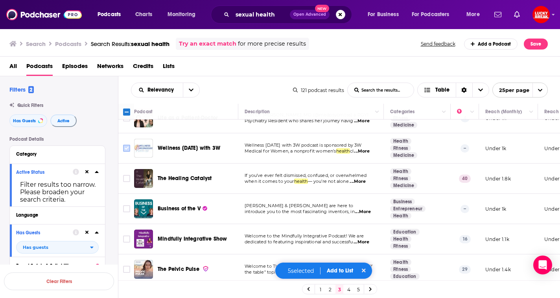
click at [129, 150] on input "Toggle select row" at bounding box center [126, 148] width 7 height 7
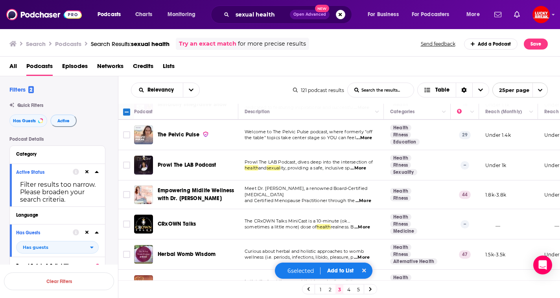
scroll to position [587, 0]
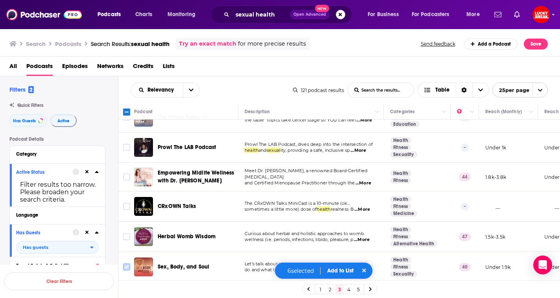
click at [126, 264] on input "Toggle select row" at bounding box center [126, 267] width 7 height 7
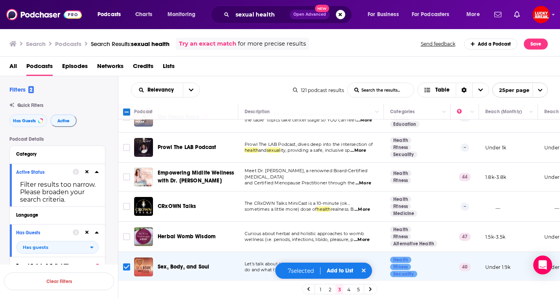
click at [346, 271] on button "Add to List" at bounding box center [340, 271] width 39 height 7
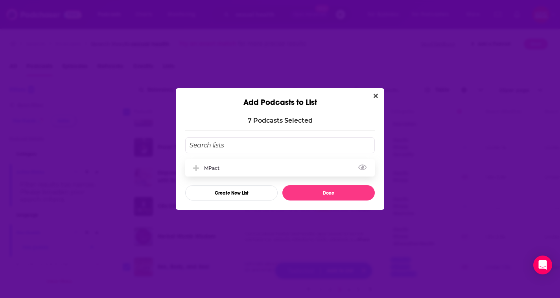
click at [242, 165] on div "MPact" at bounding box center [280, 167] width 190 height 17
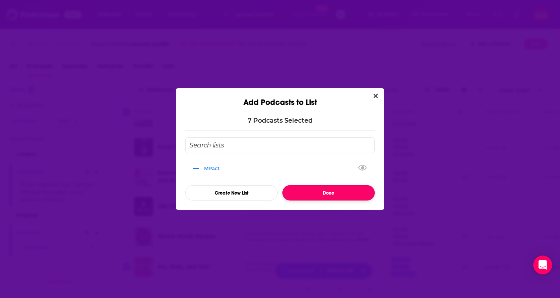
click at [333, 200] on button "Done" at bounding box center [329, 192] width 92 height 15
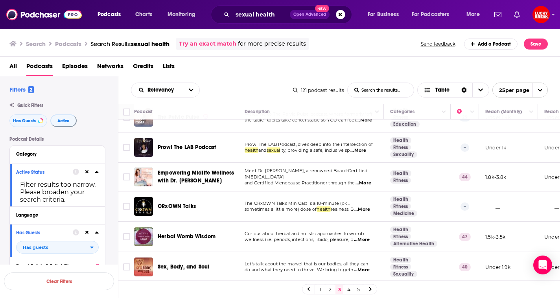
click at [350, 290] on link "4" at bounding box center [349, 289] width 8 height 9
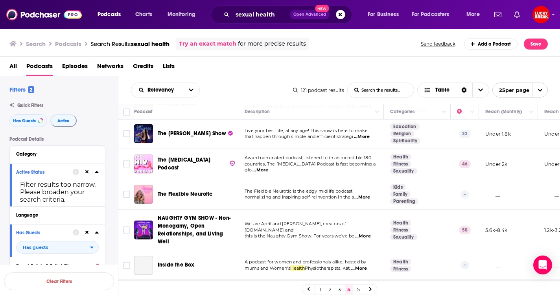
scroll to position [155, 0]
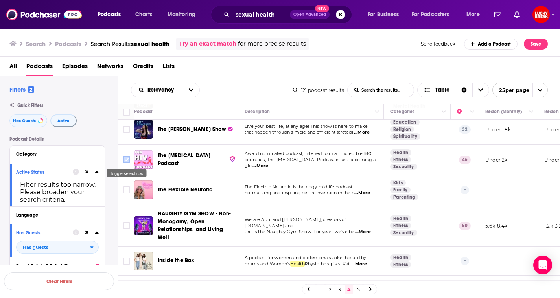
click at [125, 161] on input "Toggle select row" at bounding box center [126, 159] width 7 height 7
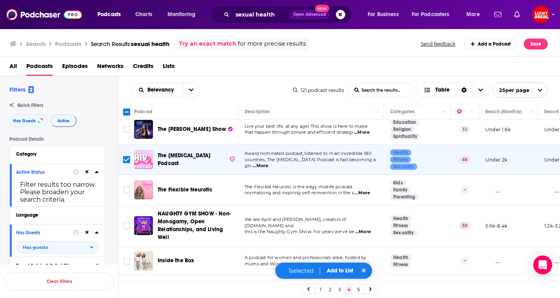
click at [338, 270] on button "Add to List" at bounding box center [340, 271] width 39 height 7
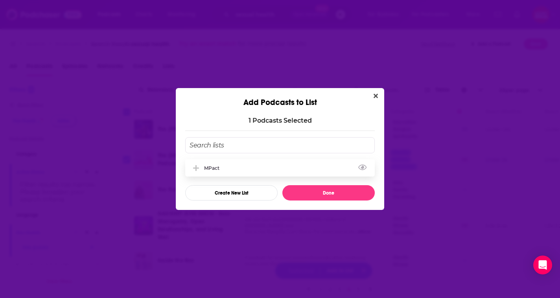
click at [251, 175] on div "MPact" at bounding box center [280, 167] width 190 height 17
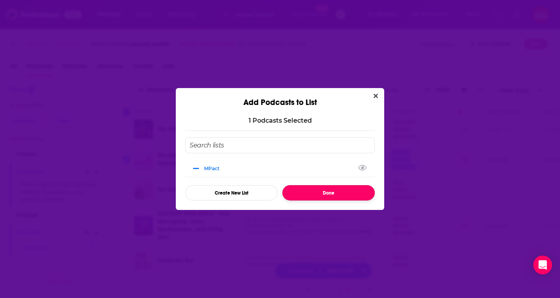
click at [327, 196] on button "Done" at bounding box center [329, 192] width 92 height 15
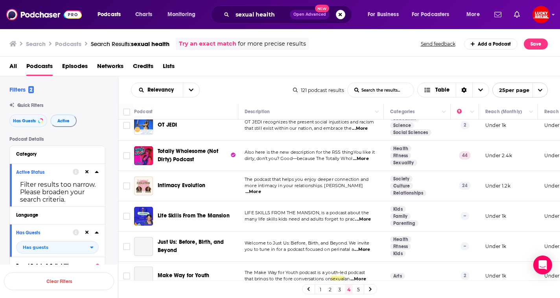
scroll to position [321, 0]
click at [362, 155] on span "...More" at bounding box center [361, 158] width 16 height 6
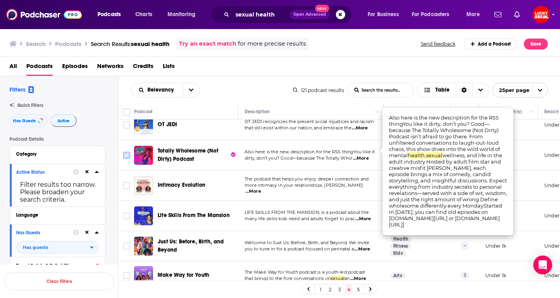
click at [126, 152] on input "Toggle select row" at bounding box center [126, 155] width 7 height 7
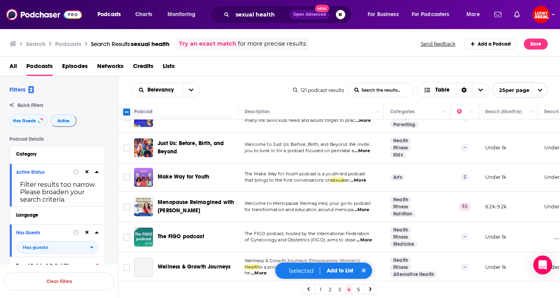
scroll to position [420, 0]
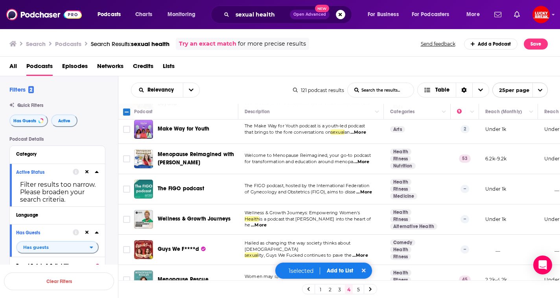
scroll to position [451, 0]
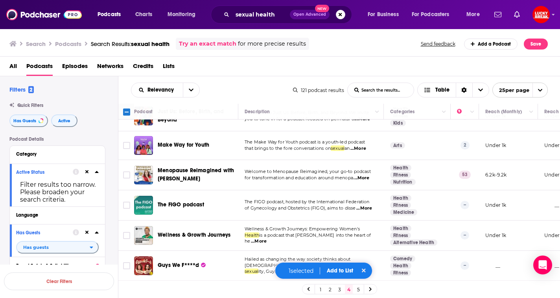
click at [366, 146] on span "...More" at bounding box center [359, 149] width 16 height 6
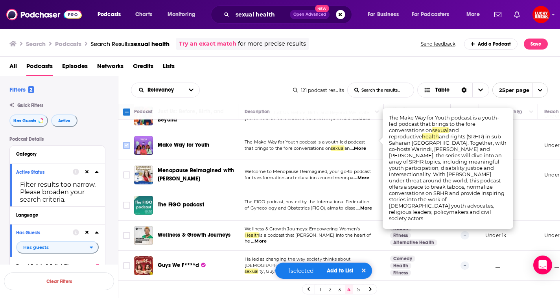
click at [125, 142] on input "Toggle select row" at bounding box center [126, 145] width 7 height 7
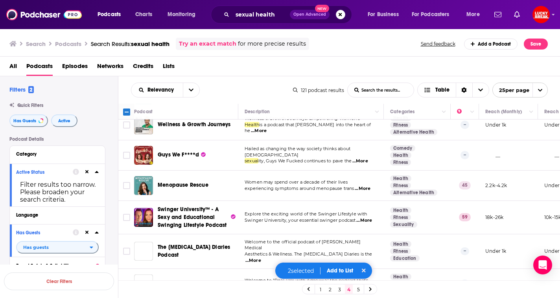
scroll to position [595, 0]
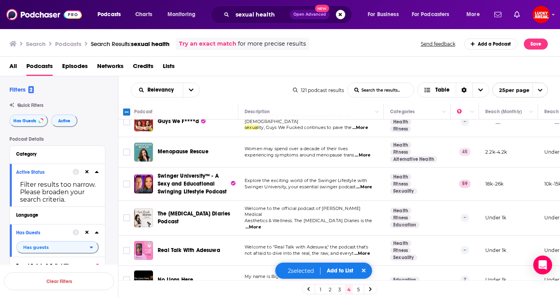
click at [337, 272] on button "Add to List" at bounding box center [340, 271] width 39 height 7
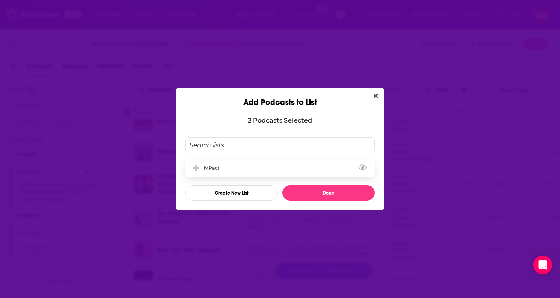
click at [217, 168] on div "MPact" at bounding box center [214, 168] width 20 height 6
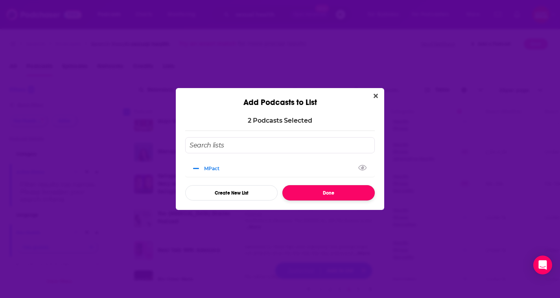
click at [338, 195] on button "Done" at bounding box center [329, 192] width 92 height 15
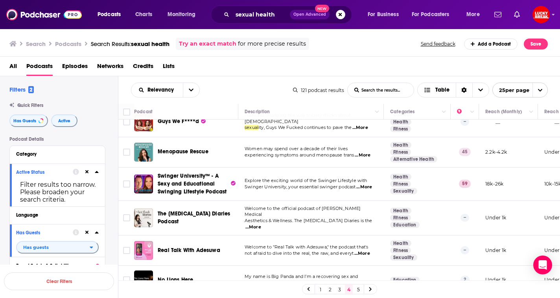
click at [359, 288] on link "5" at bounding box center [359, 289] width 8 height 9
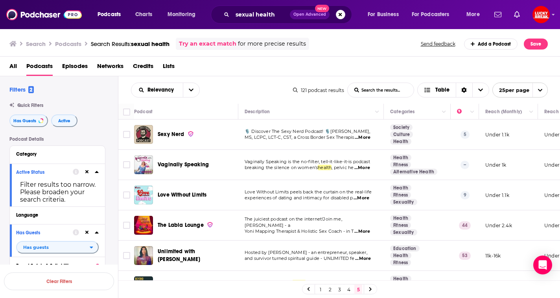
click at [366, 139] on span "...More" at bounding box center [363, 138] width 16 height 6
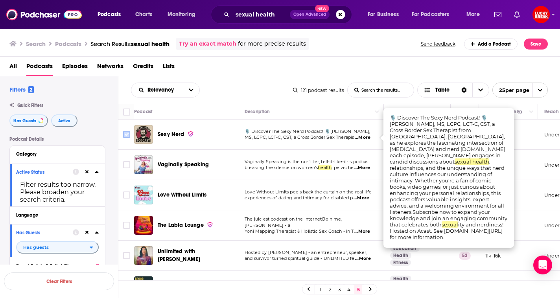
click at [127, 135] on input "Toggle select row" at bounding box center [126, 134] width 7 height 7
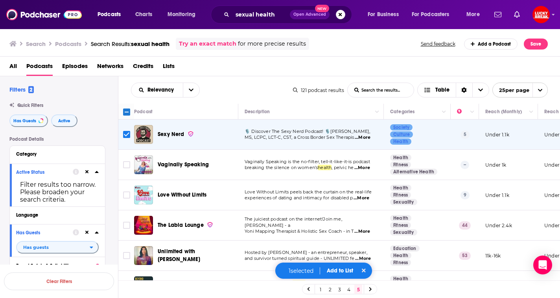
click at [366, 198] on span "...More" at bounding box center [362, 198] width 16 height 6
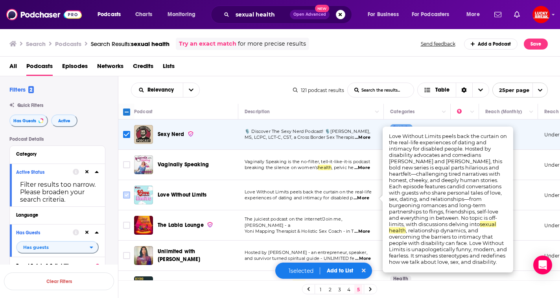
click at [128, 195] on input "Toggle select row" at bounding box center [126, 195] width 7 height 7
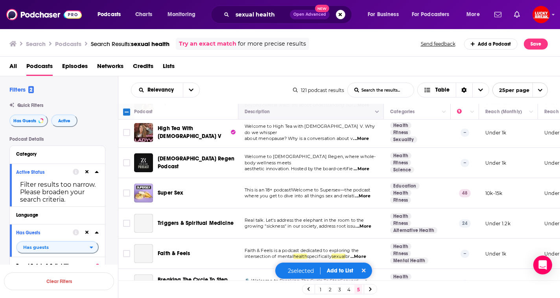
scroll to position [184, 0]
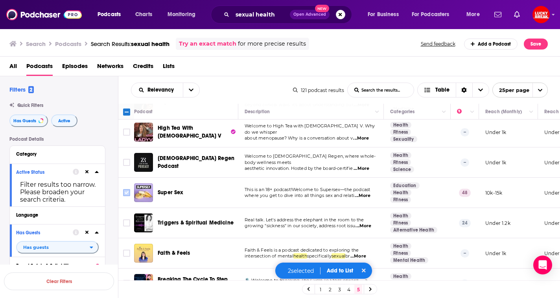
click at [126, 194] on input "Toggle select row" at bounding box center [126, 192] width 7 height 7
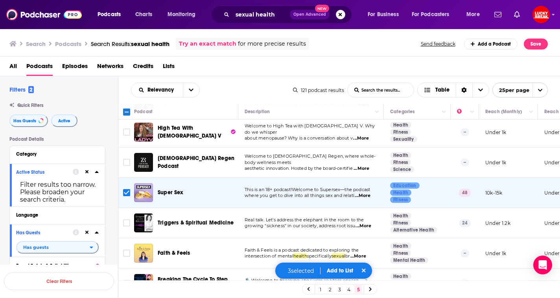
click at [369, 196] on span "...More" at bounding box center [363, 196] width 16 height 6
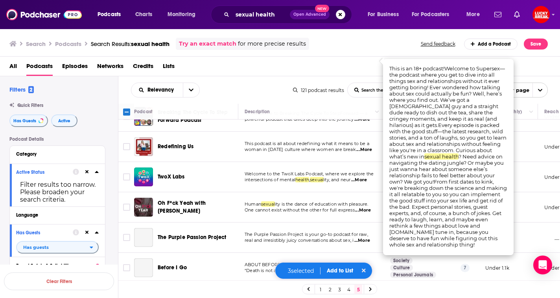
scroll to position [352, 0]
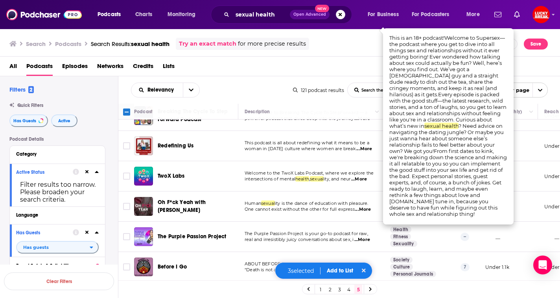
click at [364, 179] on span "...More" at bounding box center [359, 179] width 16 height 6
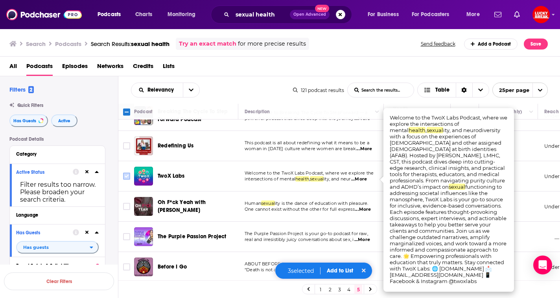
click at [128, 176] on input "Toggle select row" at bounding box center [126, 176] width 7 height 7
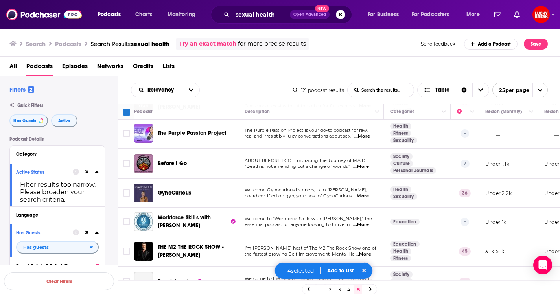
scroll to position [471, 0]
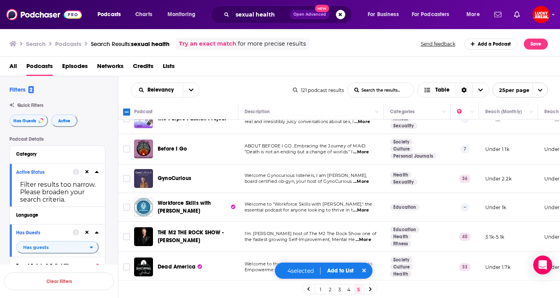
click at [343, 274] on div "4 selected Add to List" at bounding box center [324, 271] width 98 height 17
click at [343, 270] on button "Add to List" at bounding box center [340, 271] width 39 height 7
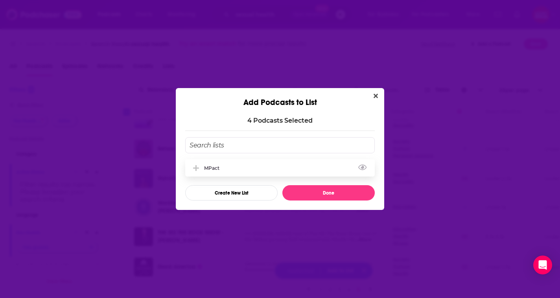
click at [231, 166] on div "MPact" at bounding box center [280, 167] width 190 height 17
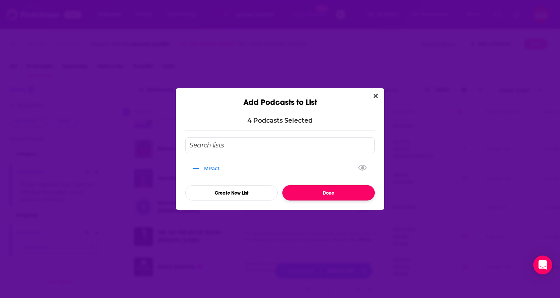
click at [319, 196] on button "Done" at bounding box center [329, 192] width 92 height 15
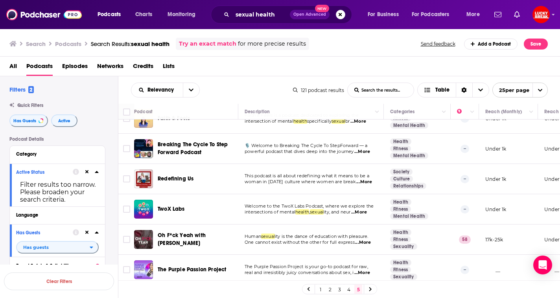
scroll to position [43, 0]
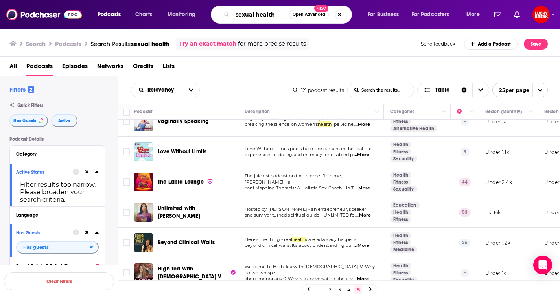
drag, startPoint x: 277, startPoint y: 16, endPoint x: 202, endPoint y: 15, distance: 74.4
click at [202, 15] on div "Podcasts Charts Monitoring sexual health Open Advanced New For Business For Pod…" at bounding box center [290, 15] width 396 height 18
type input "mens health"
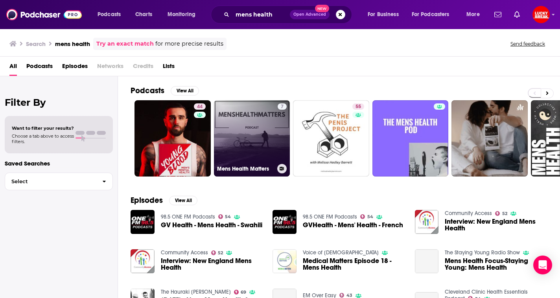
scroll to position [2, 0]
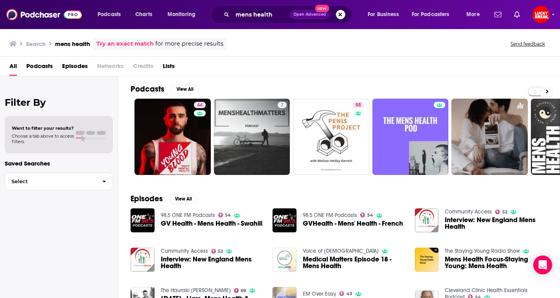
click at [66, 66] on span "Episodes" at bounding box center [75, 68] width 26 height 16
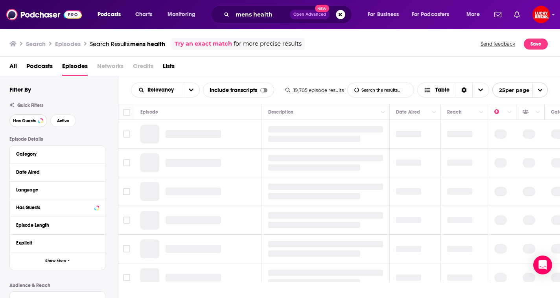
click at [33, 121] on span "Has Guests" at bounding box center [24, 121] width 23 height 4
click at [68, 122] on span "Active" at bounding box center [64, 121] width 12 height 4
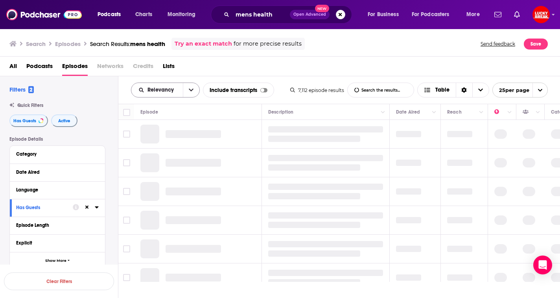
click at [193, 93] on button "open menu" at bounding box center [191, 90] width 17 height 14
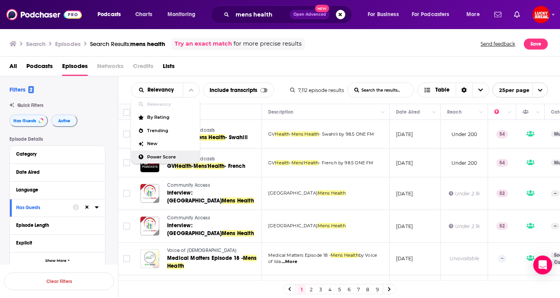
click at [160, 159] on span "Power Score" at bounding box center [170, 157] width 46 height 4
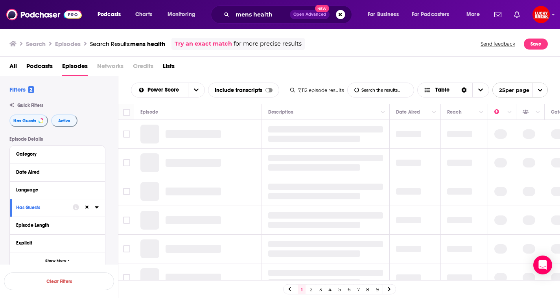
click at [41, 65] on span "Podcasts" at bounding box center [39, 68] width 26 height 16
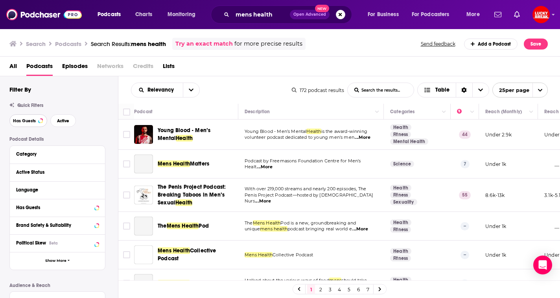
click at [37, 124] on button "Has Guests" at bounding box center [28, 121] width 38 height 13
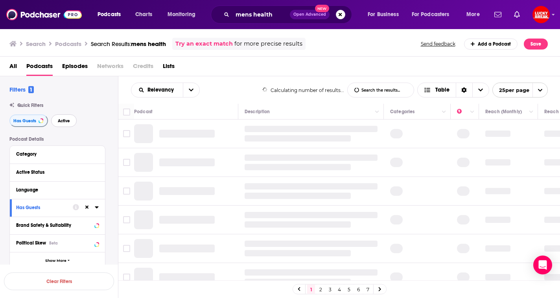
click at [68, 123] on span "Active" at bounding box center [64, 121] width 12 height 4
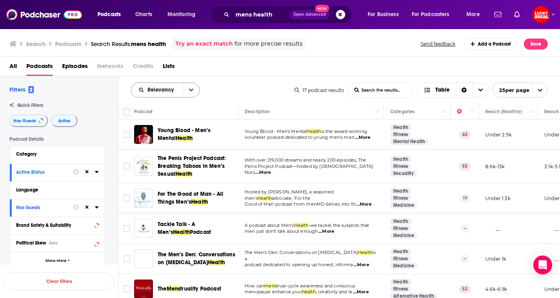
click at [194, 88] on button "open menu" at bounding box center [191, 90] width 17 height 14
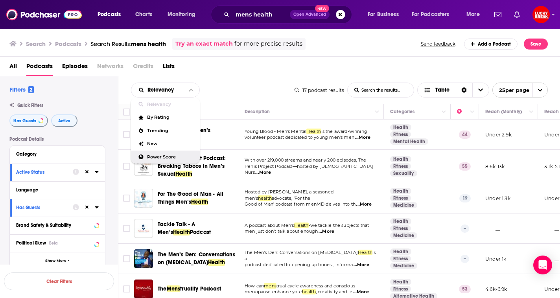
click at [151, 155] on span "Power Score" at bounding box center [170, 157] width 46 height 4
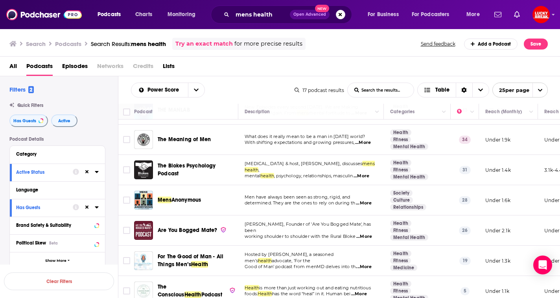
scroll to position [229, 0]
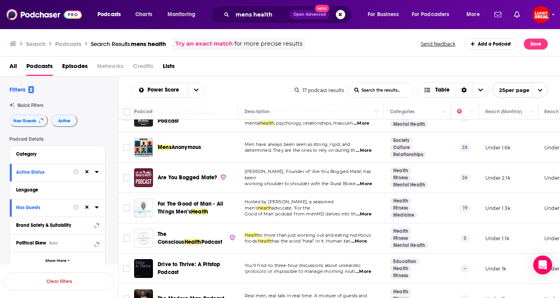
click at [366, 151] on span "...More" at bounding box center [364, 151] width 16 height 6
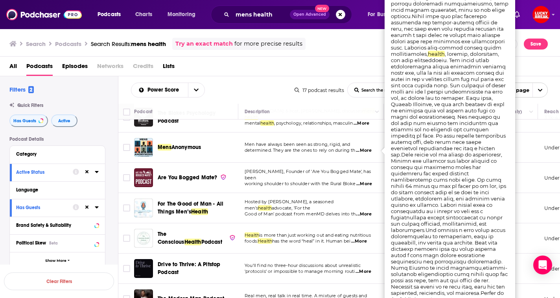
click at [184, 142] on div "Mens Anonymous" at bounding box center [199, 147] width 82 height 19
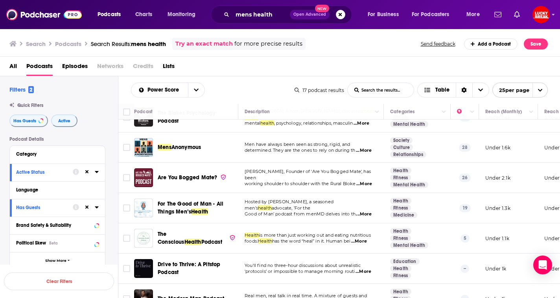
click at [173, 149] on span "Anonymous" at bounding box center [187, 147] width 30 height 7
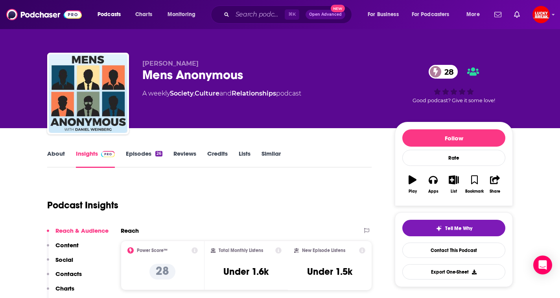
scroll to position [29, 0]
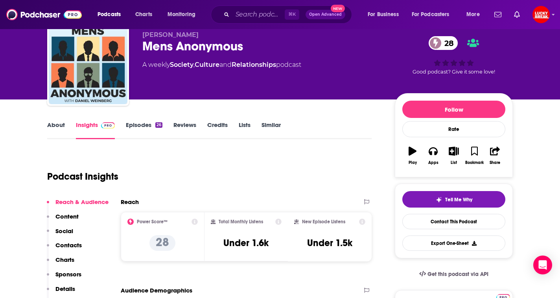
click at [141, 129] on link "Episodes 26" at bounding box center [144, 130] width 37 height 18
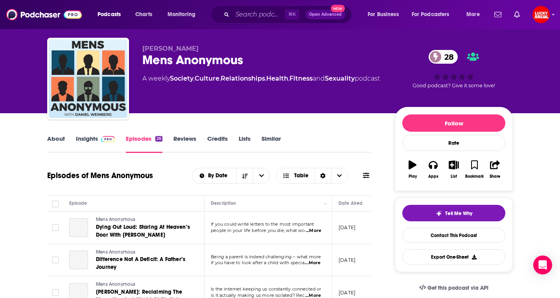
scroll to position [55, 0]
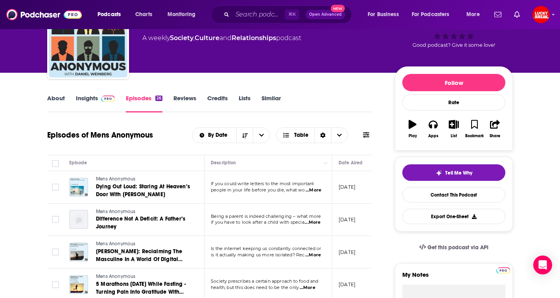
click at [80, 98] on link "Insights" at bounding box center [95, 103] width 39 height 18
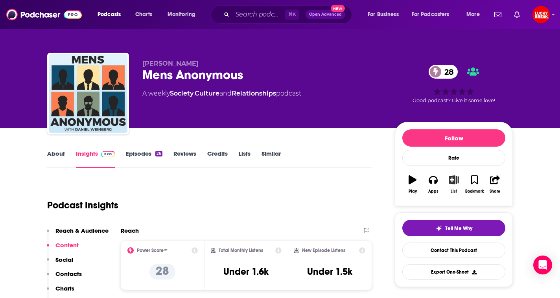
click at [455, 186] on button "List" at bounding box center [454, 184] width 20 height 28
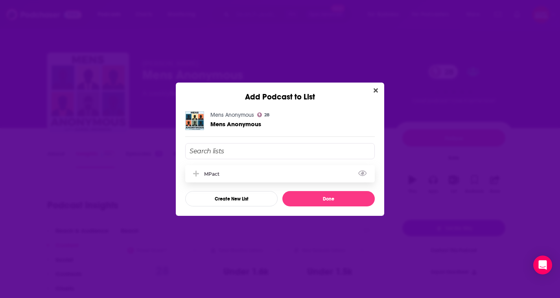
click at [250, 178] on div "MPact" at bounding box center [280, 173] width 190 height 17
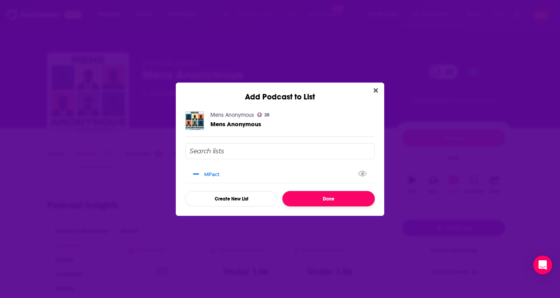
click at [320, 199] on button "Done" at bounding box center [329, 198] width 92 height 15
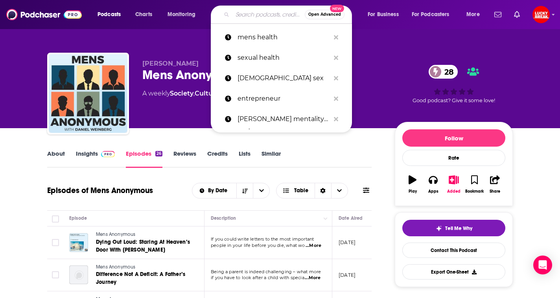
click at [263, 17] on input "Search podcasts, credits, & more..." at bounding box center [269, 14] width 72 height 13
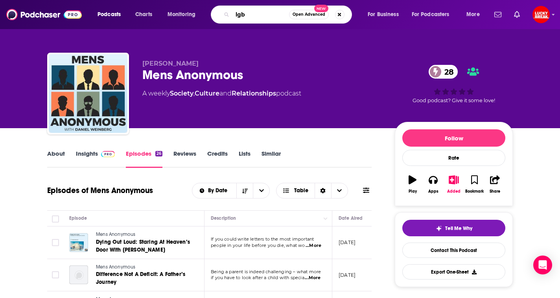
type input "[DEMOGRAPHIC_DATA]"
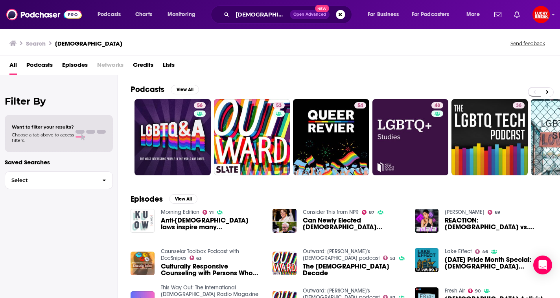
click at [38, 68] on span "Podcasts" at bounding box center [39, 67] width 26 height 16
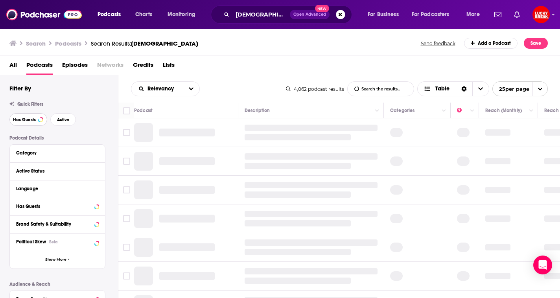
click at [32, 117] on button "Has Guests" at bounding box center [28, 119] width 38 height 13
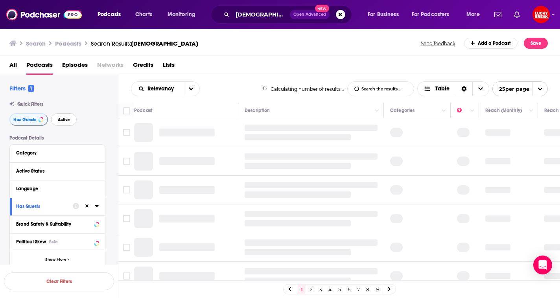
click at [59, 119] on span "Active" at bounding box center [64, 120] width 12 height 4
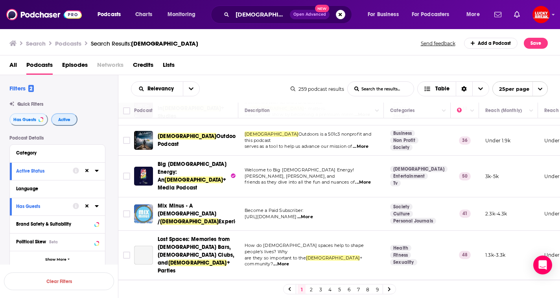
scroll to position [91, 0]
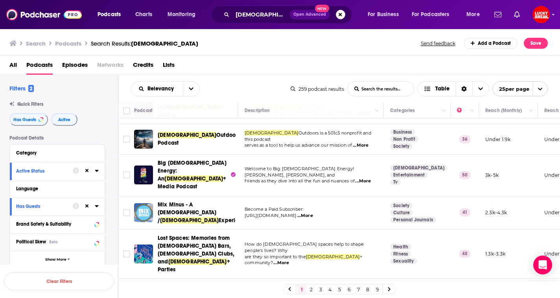
click at [366, 178] on span "...More" at bounding box center [363, 181] width 16 height 6
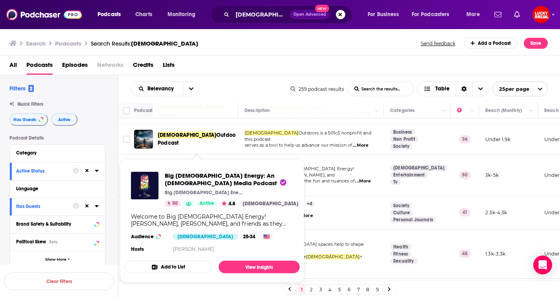
click at [199, 159] on span "Big Gay Energy: An LGBTQ+ Media Podcast Big Gay Energy Podcast 50 Active 4.8 Lg…" at bounding box center [212, 221] width 175 height 124
click at [244, 175] on span "Big Gay Energy: An LGBTQ+ Media Podcast" at bounding box center [226, 179] width 122 height 15
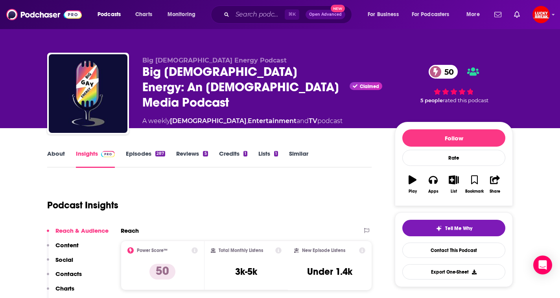
click at [140, 160] on link "Episodes 287" at bounding box center [145, 159] width 39 height 18
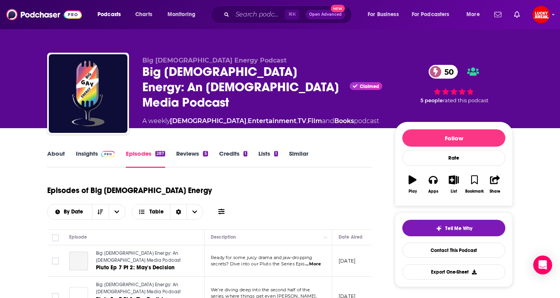
scroll to position [67, 0]
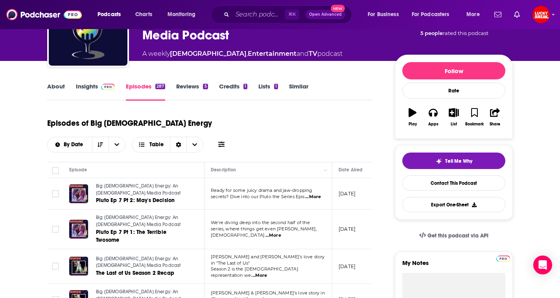
click at [314, 194] on span "...More" at bounding box center [313, 197] width 16 height 6
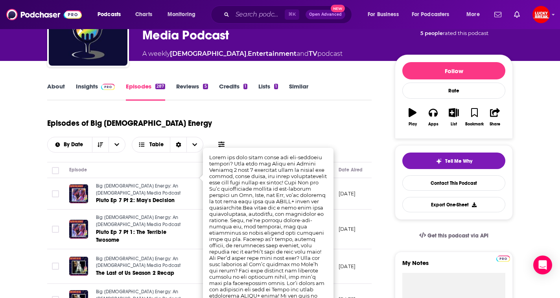
click at [360, 100] on div "About Insights Episodes 287 Reviews 5 Credits 1 Lists 1 Similar" at bounding box center [209, 90] width 325 height 19
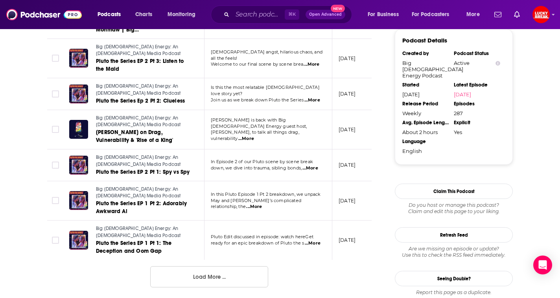
scroll to position [0, 0]
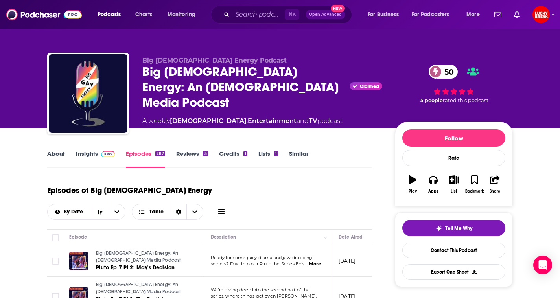
click at [53, 156] on link "About" at bounding box center [56, 159] width 18 height 18
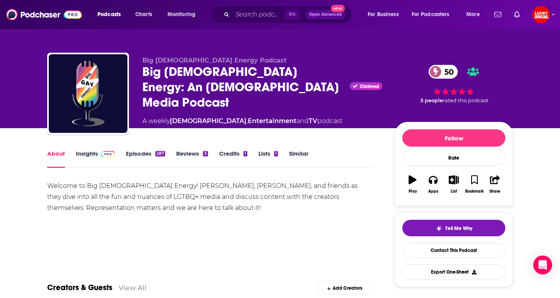
click at [100, 155] on span at bounding box center [106, 153] width 17 height 7
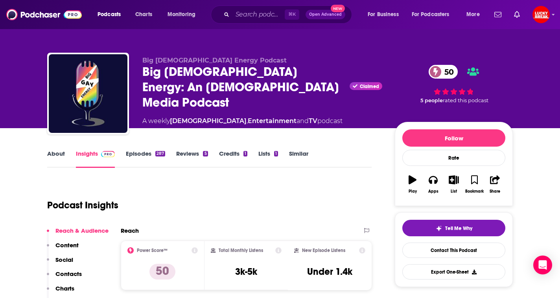
click at [233, 154] on link "Credits 1" at bounding box center [233, 159] width 28 height 18
click at [144, 154] on link "Episodes 287" at bounding box center [145, 159] width 39 height 18
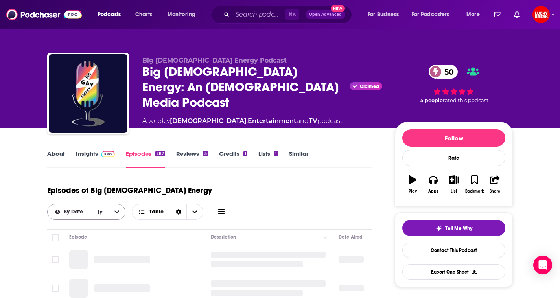
scroll to position [70, 0]
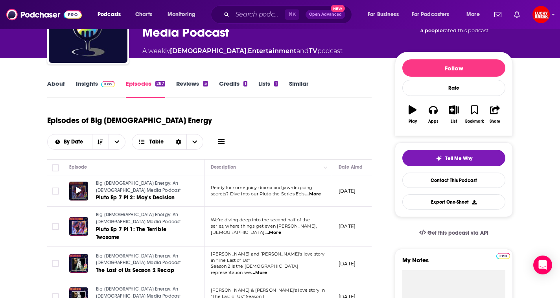
click at [80, 187] on icon at bounding box center [79, 190] width 6 height 6
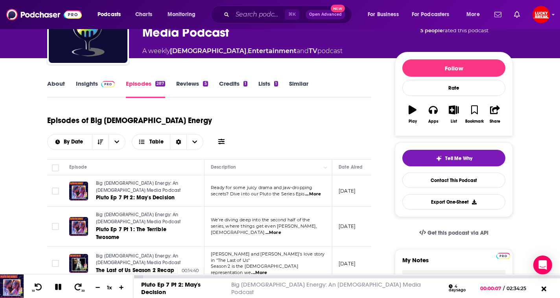
click at [174, 276] on div "00:14:40" at bounding box center [346, 277] width 427 height 3
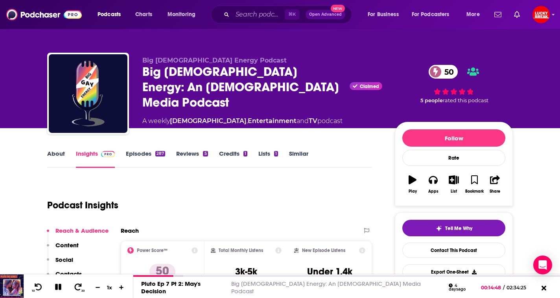
click at [52, 153] on link "About" at bounding box center [56, 159] width 18 height 18
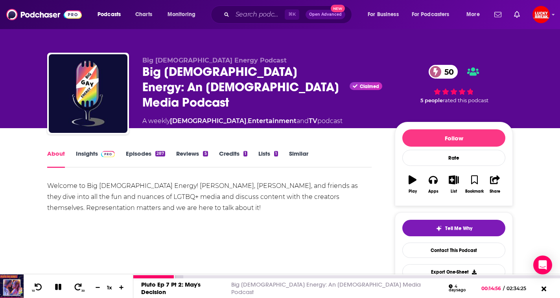
click at [59, 286] on icon at bounding box center [58, 287] width 6 height 6
